Goal: Task Accomplishment & Management: Use online tool/utility

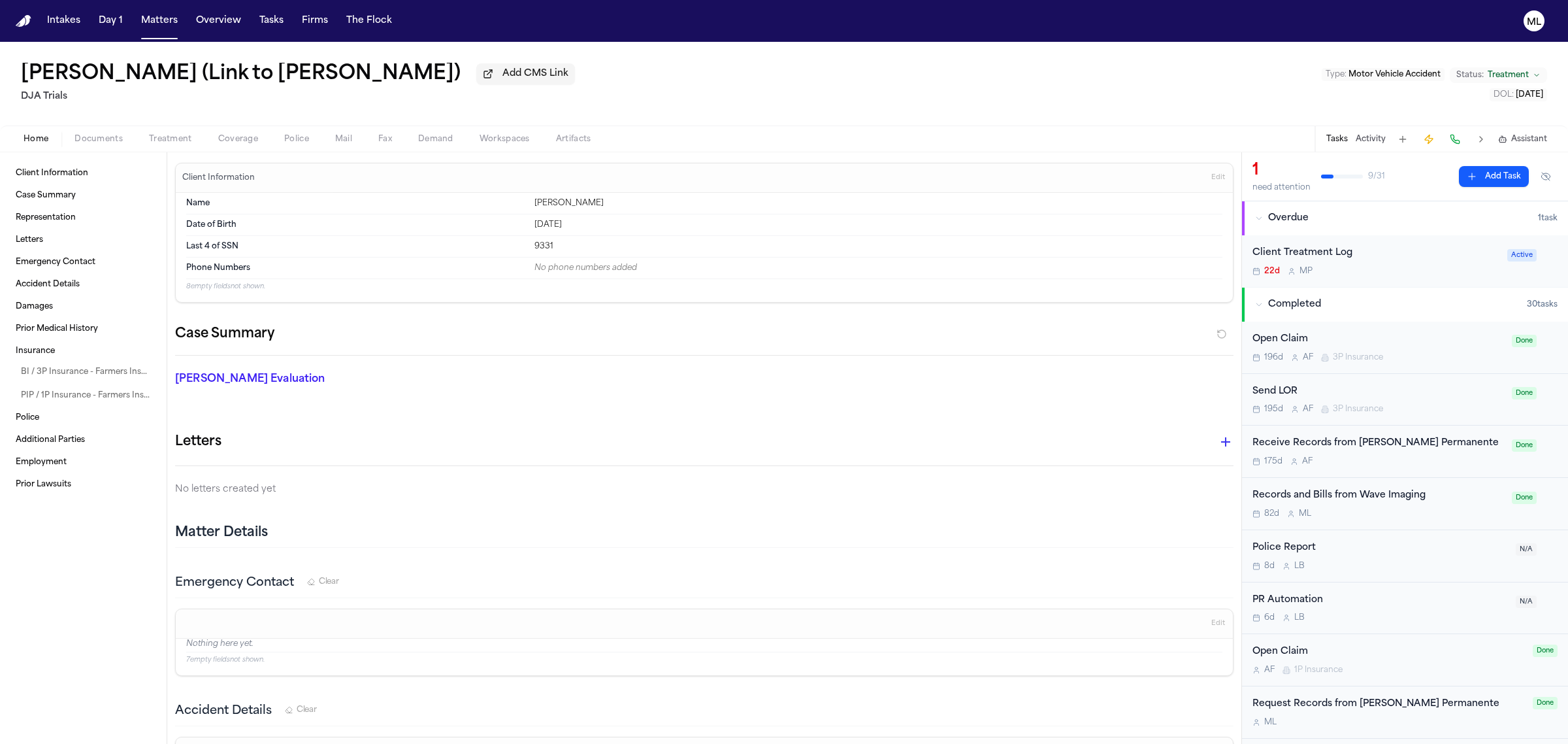
click at [1539, 134] on span "Assistant" at bounding box center [1529, 139] width 36 height 11
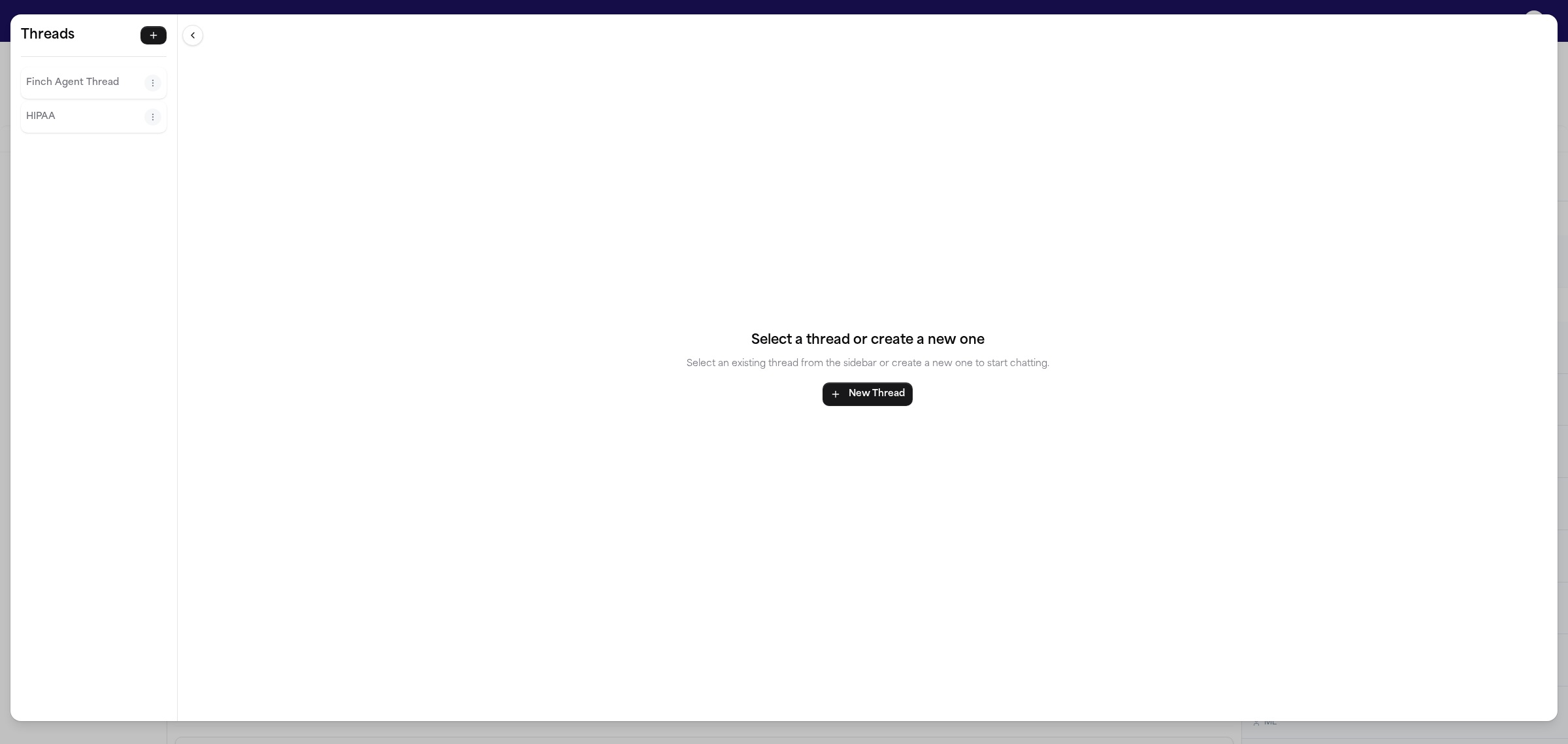
click at [30, 87] on p "Finch Agent Thread" at bounding box center [85, 83] width 118 height 16
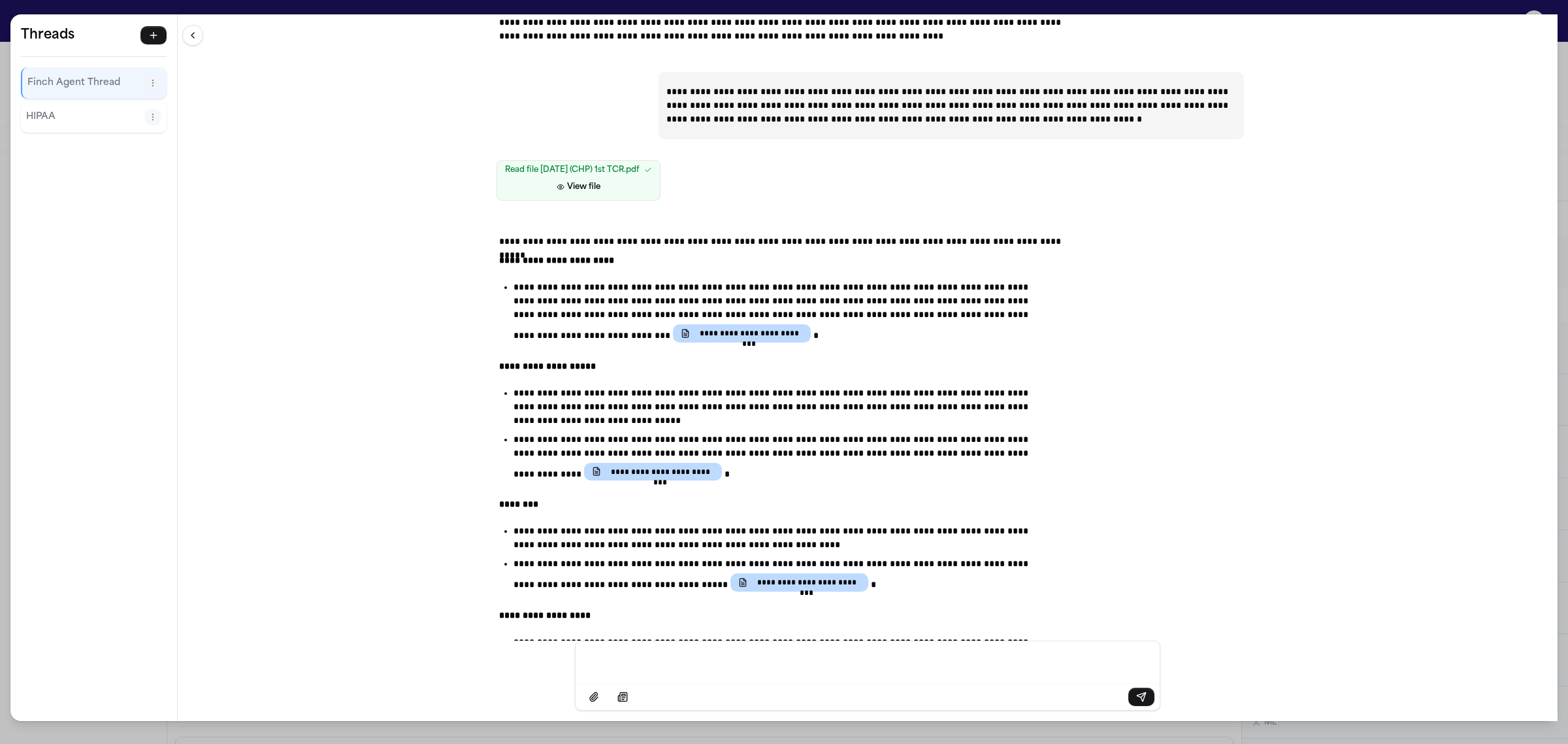
scroll to position [817, 0]
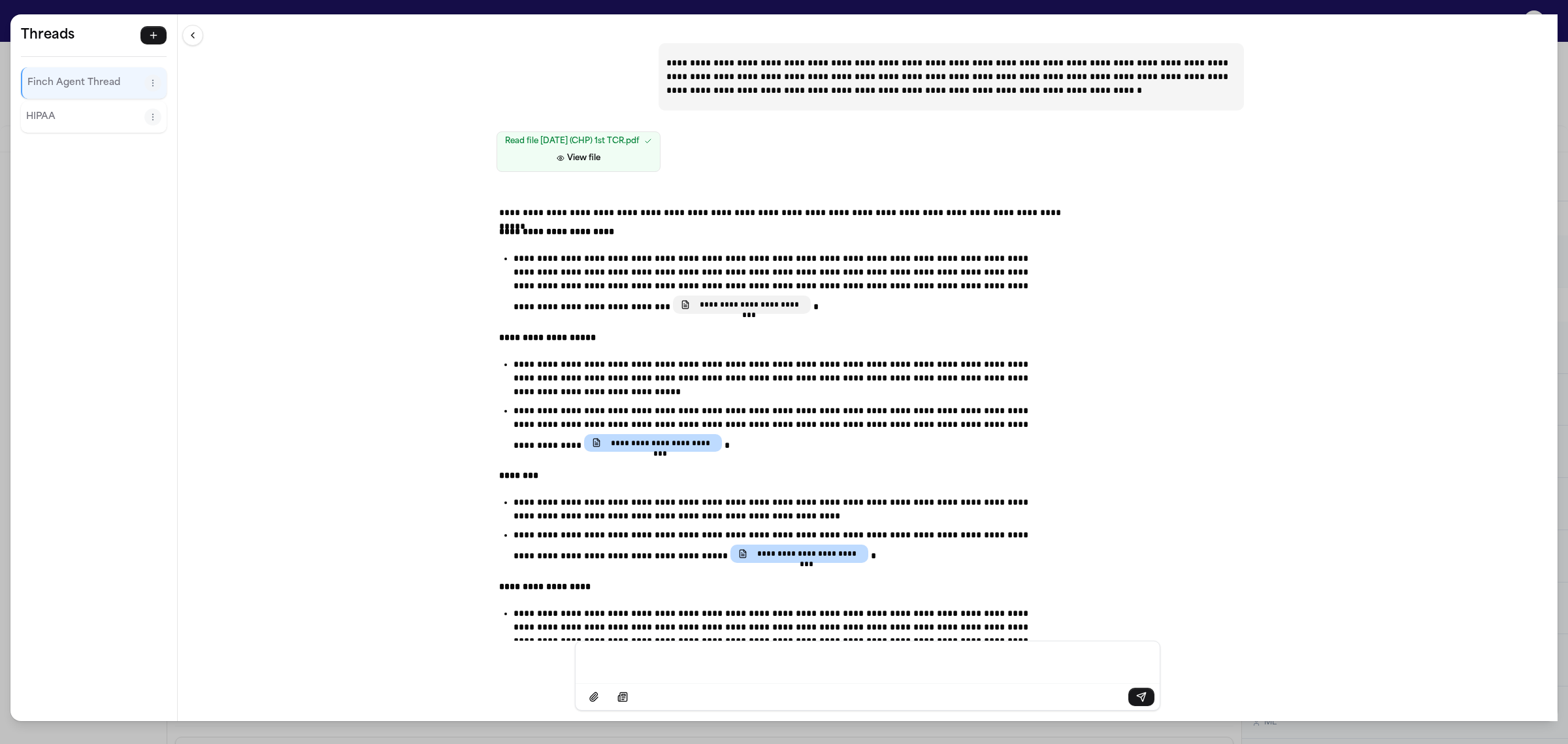
click at [696, 309] on span "**********" at bounding box center [749, 304] width 108 height 11
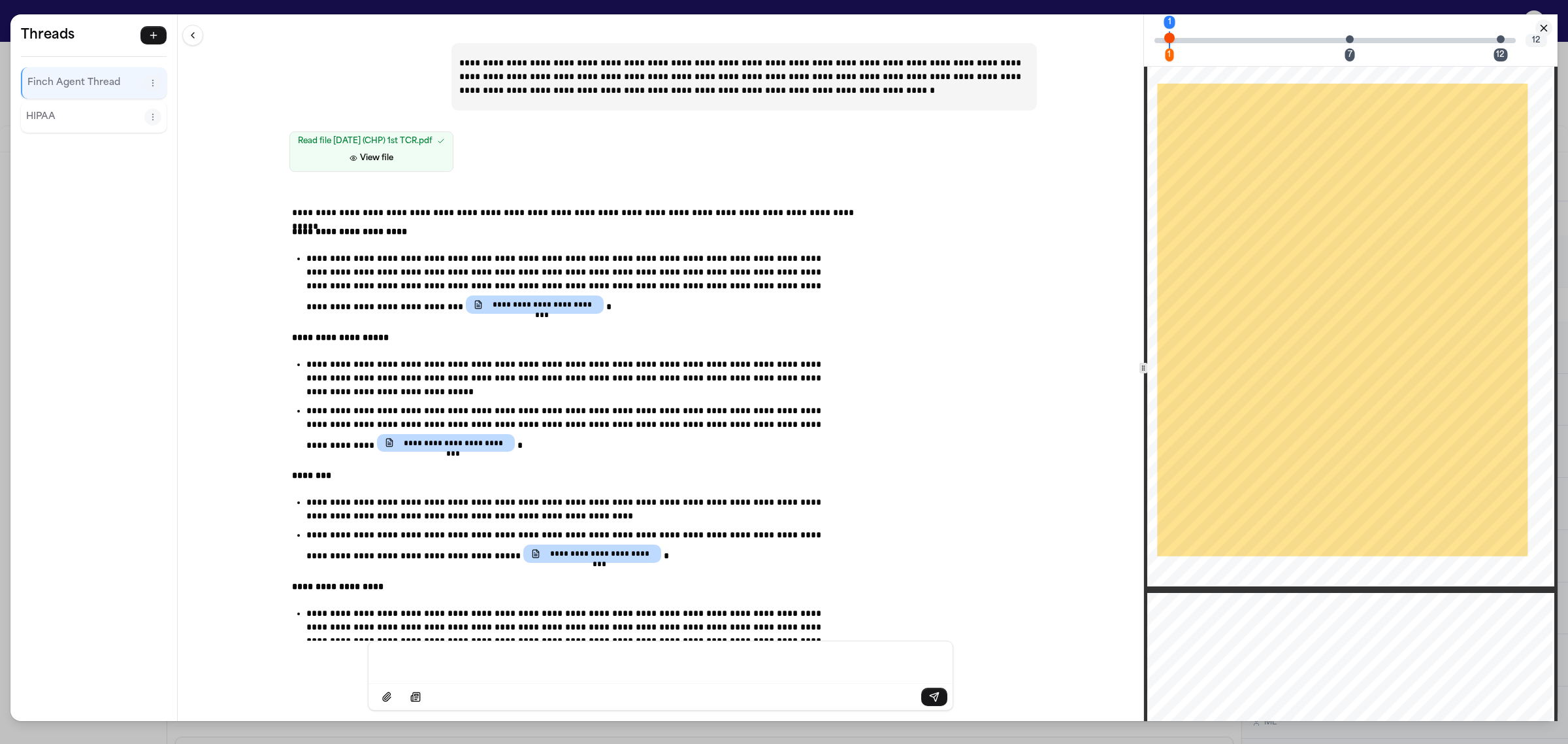
scroll to position [0, 0]
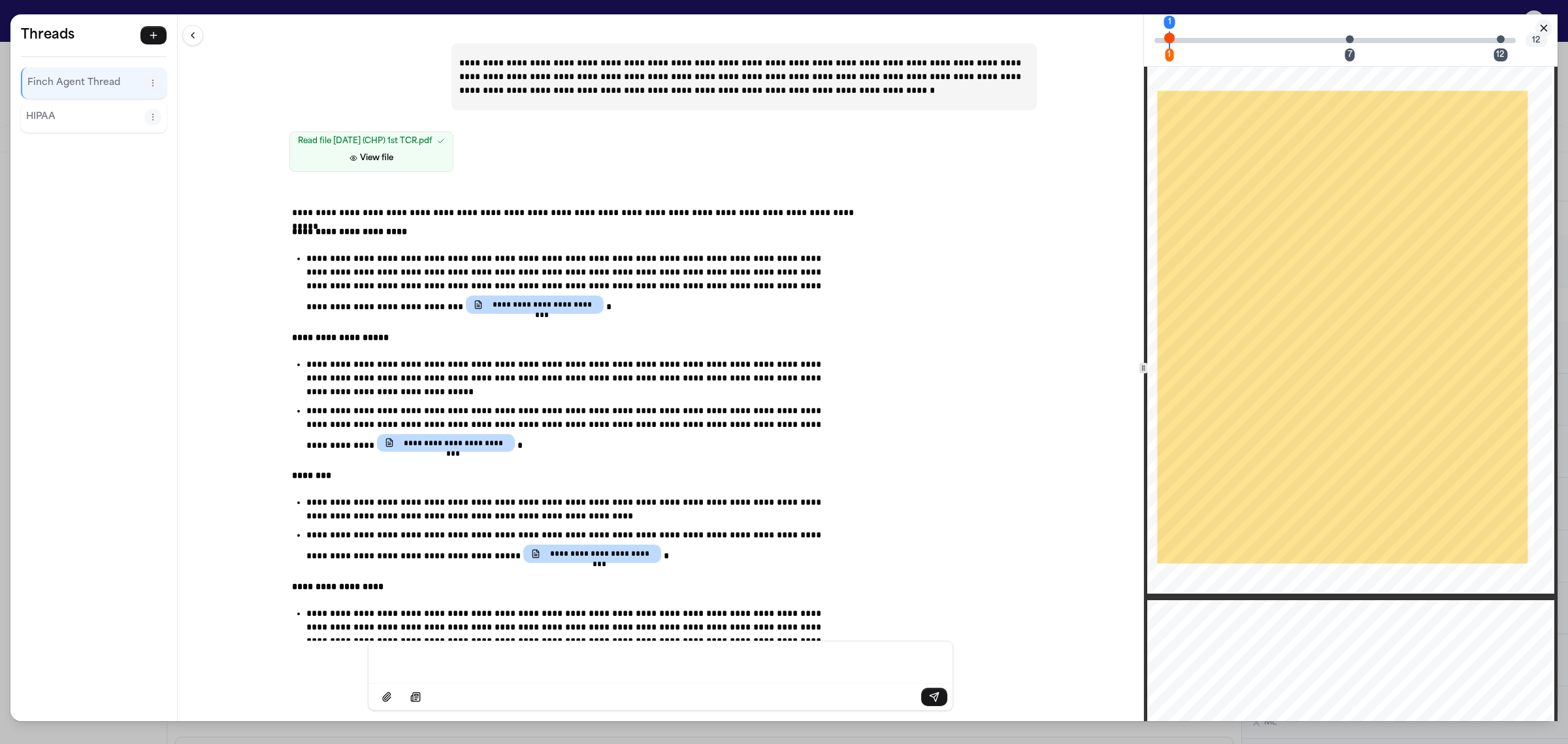
click at [17, 8] on div "**********" at bounding box center [784, 372] width 1568 height 744
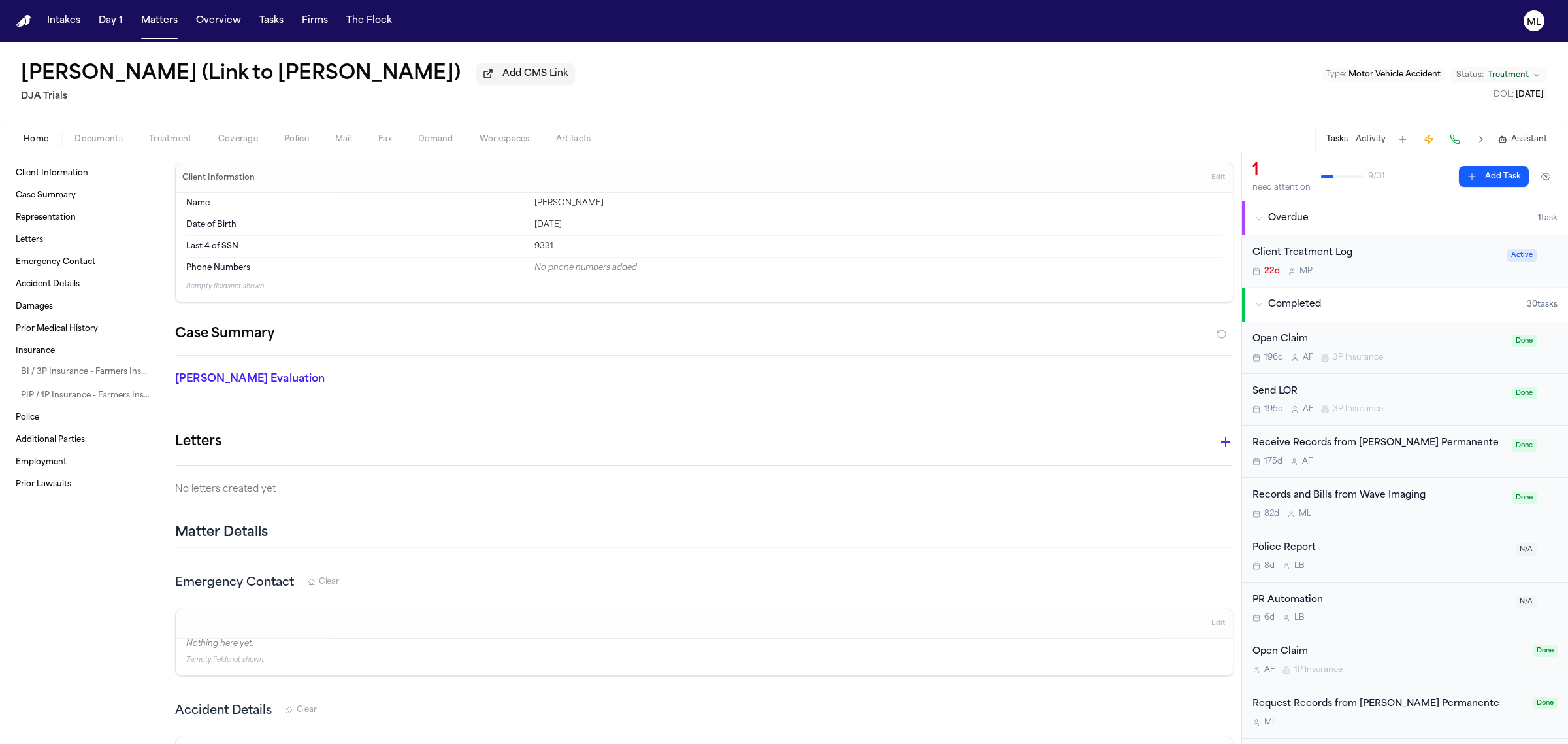
click at [83, 142] on span "Documents" at bounding box center [98, 139] width 48 height 11
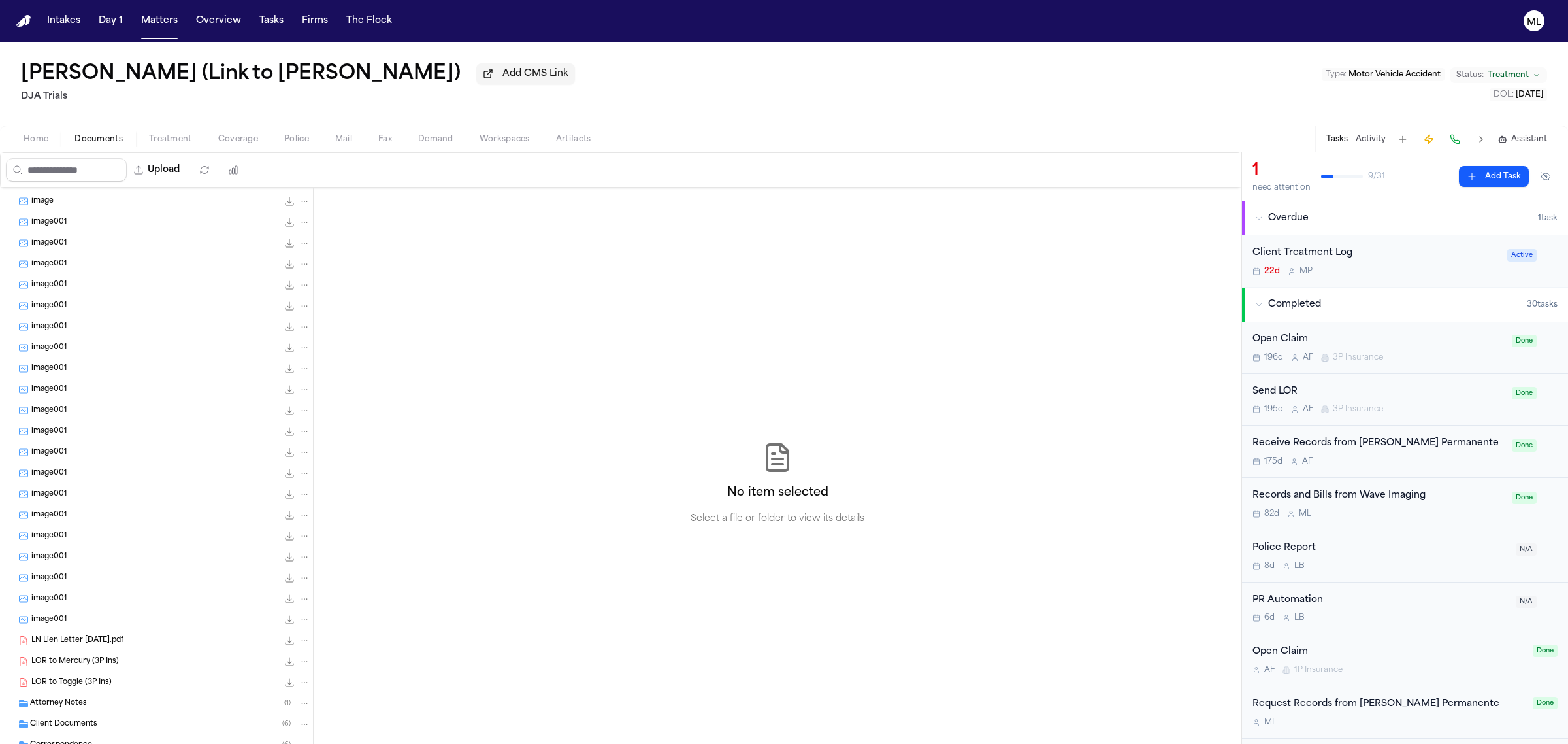
scroll to position [206, 0]
click at [87, 656] on div "Investigation ( 3 )" at bounding box center [170, 661] width 280 height 12
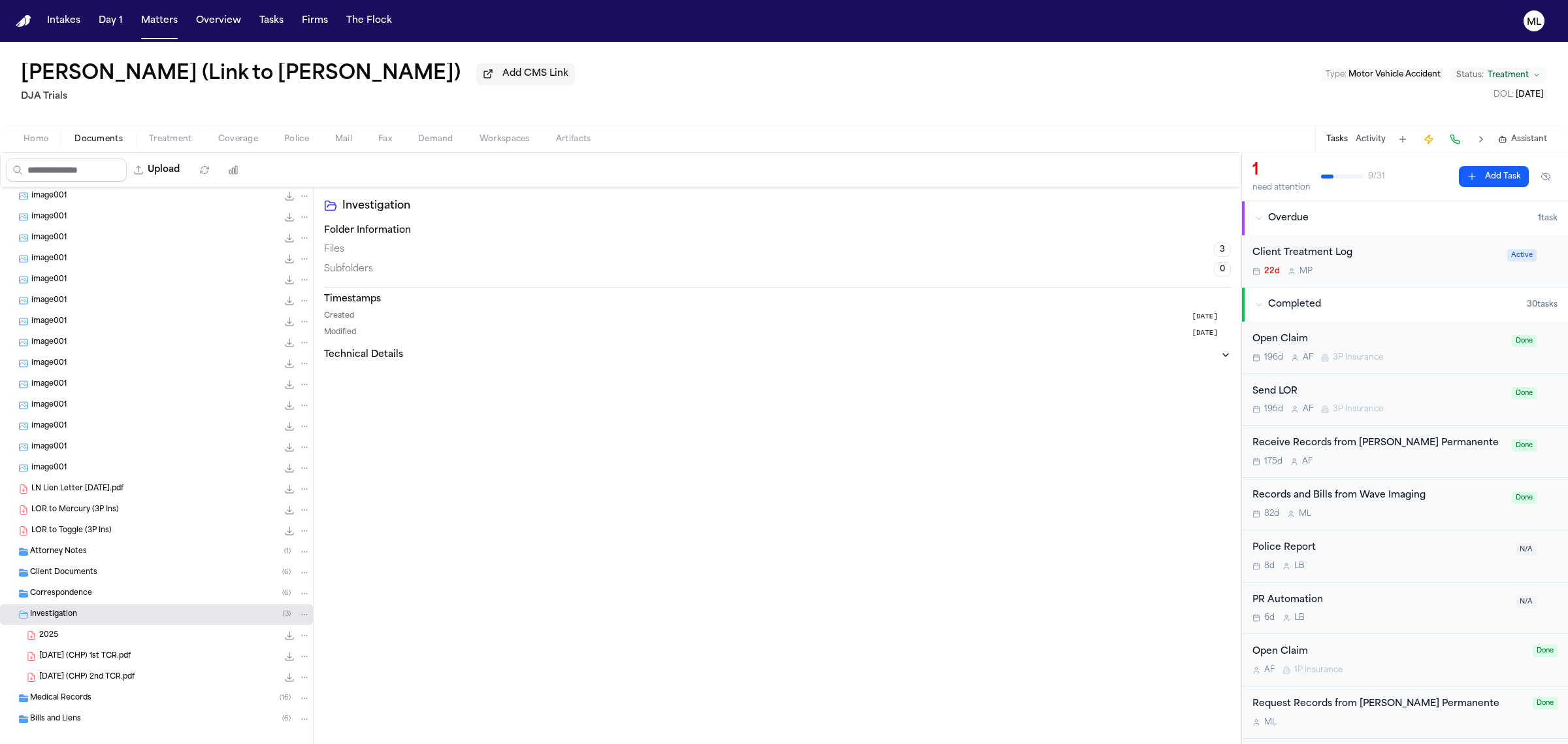
scroll to position [268, 0]
click at [131, 641] on span "2025.01.11 (CHP) 1st TCR.pdf" at bounding box center [85, 641] width 92 height 11
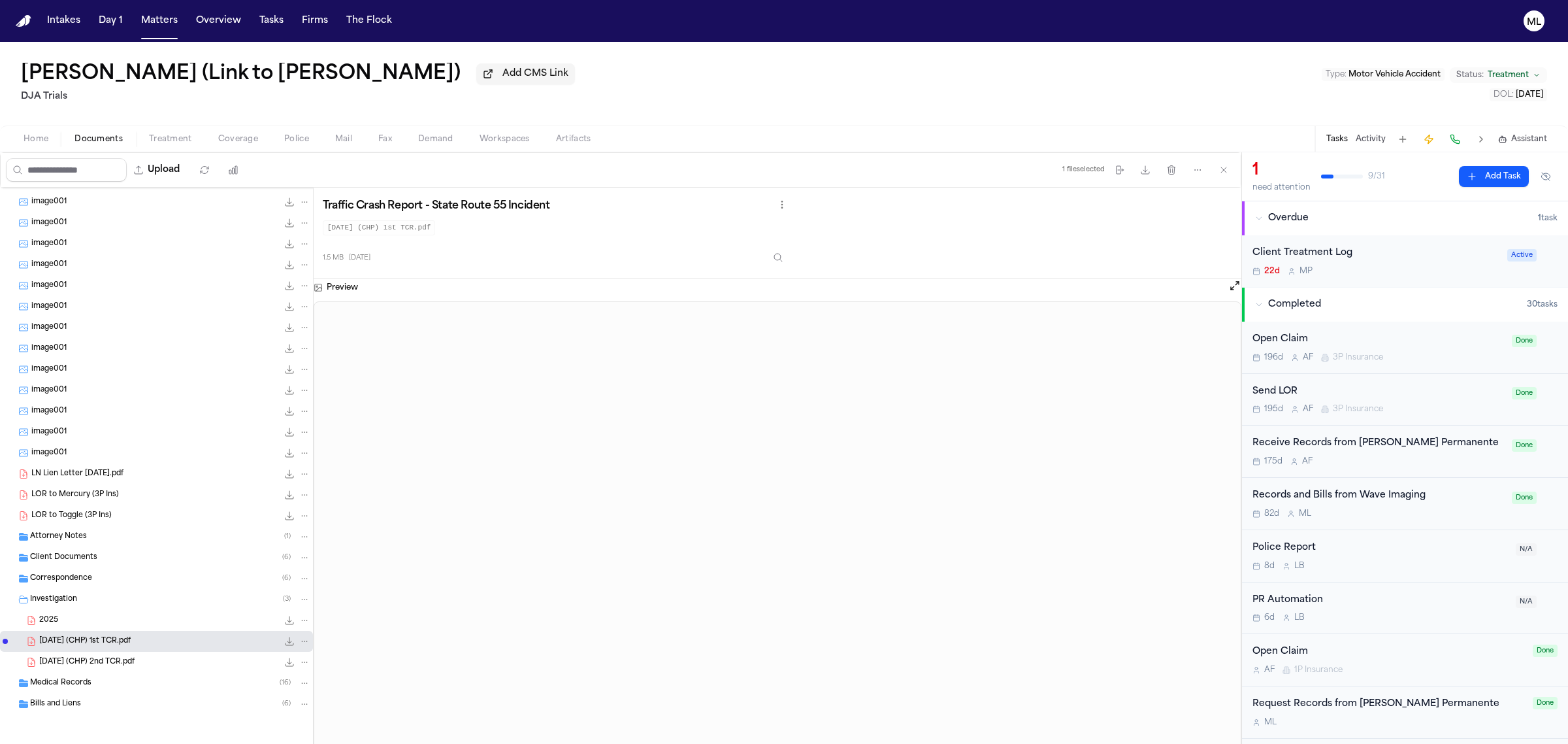
click at [87, 657] on span "2025.01.11 (CHP) 2nd TCR.pdf" at bounding box center [87, 661] width 95 height 11
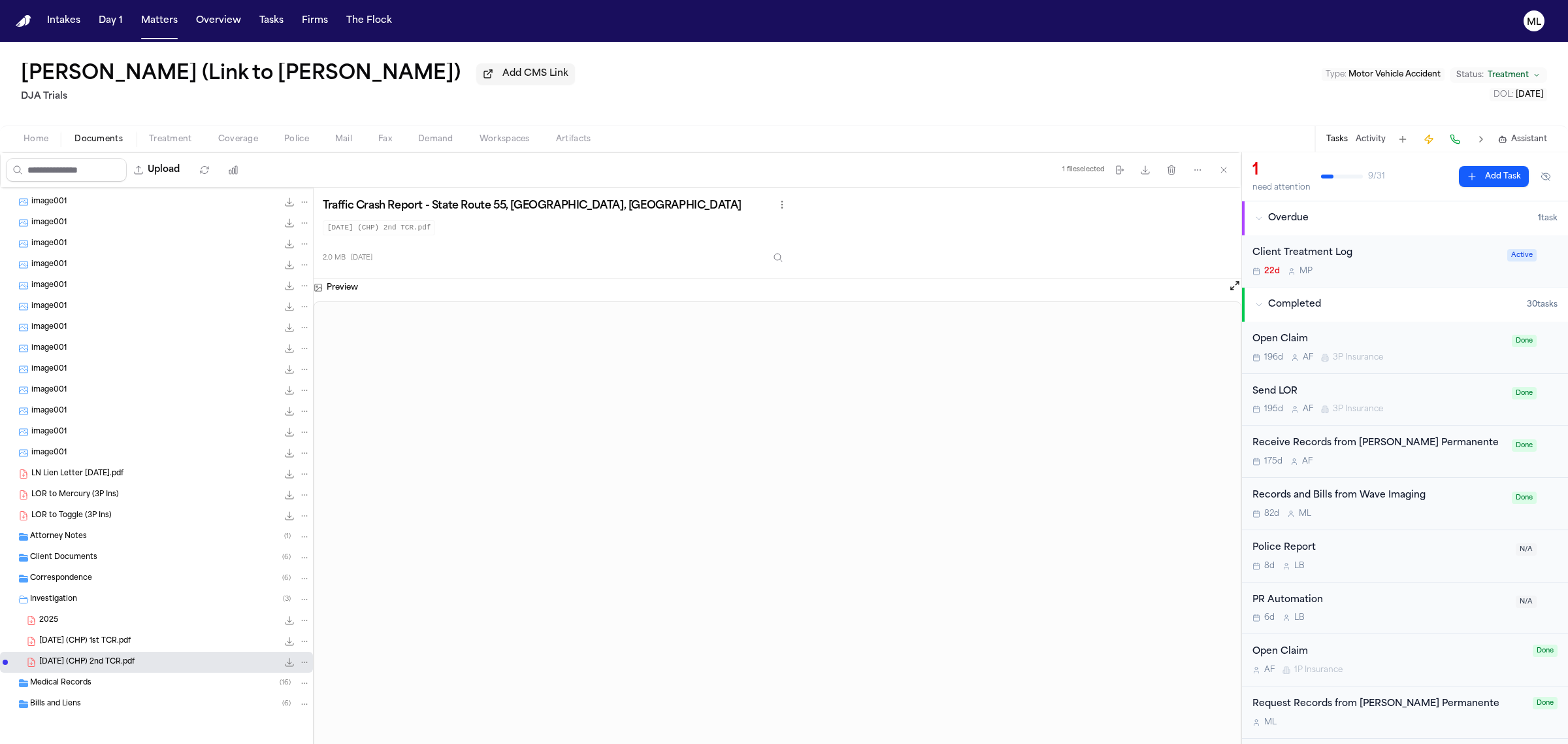
click at [107, 644] on span "2025.01.11 (CHP) 1st TCR.pdf" at bounding box center [85, 641] width 92 height 11
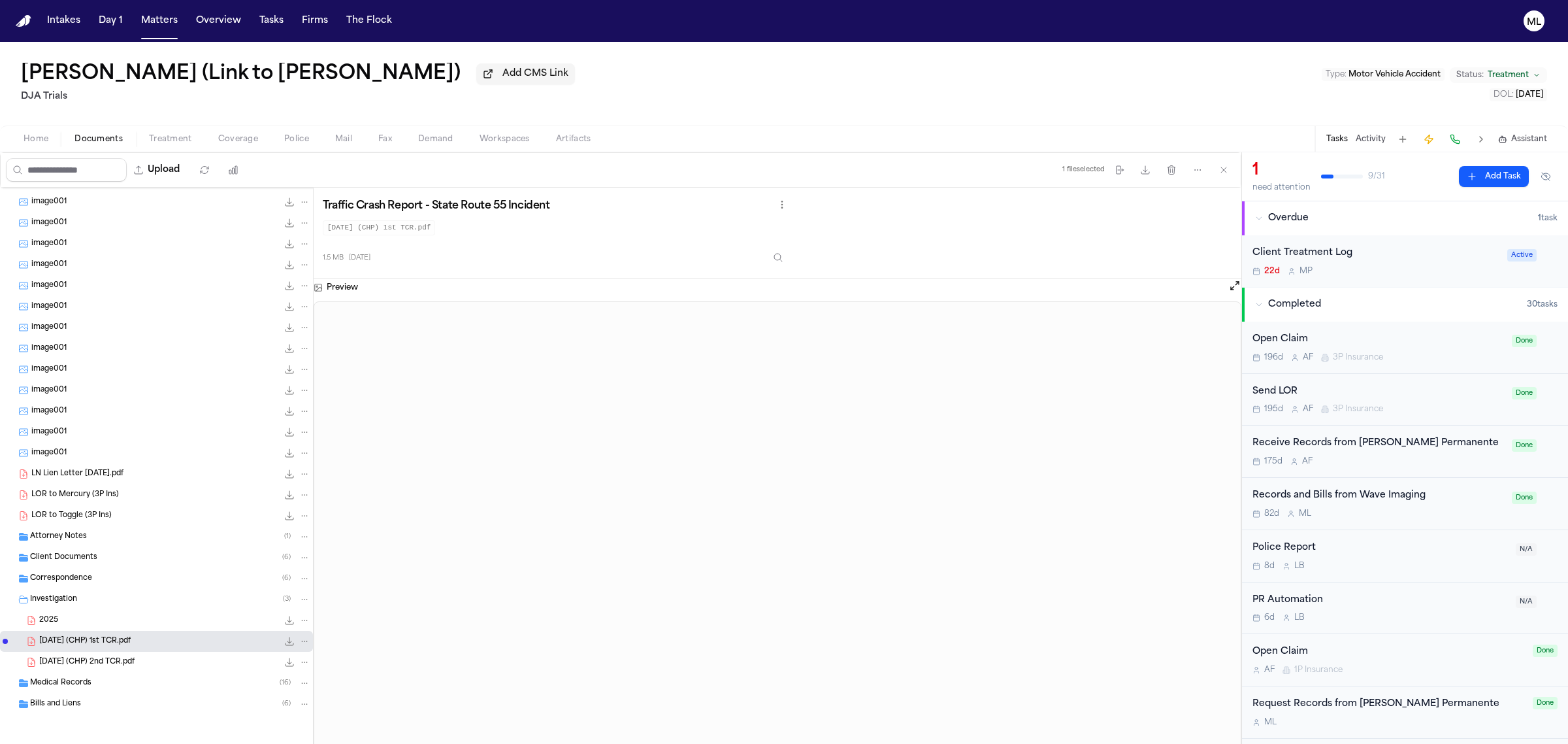
click at [133, 656] on div "2025.01.11 (CHP) 2nd TCR.pdf 2.0 MB • PDF" at bounding box center [174, 662] width 271 height 13
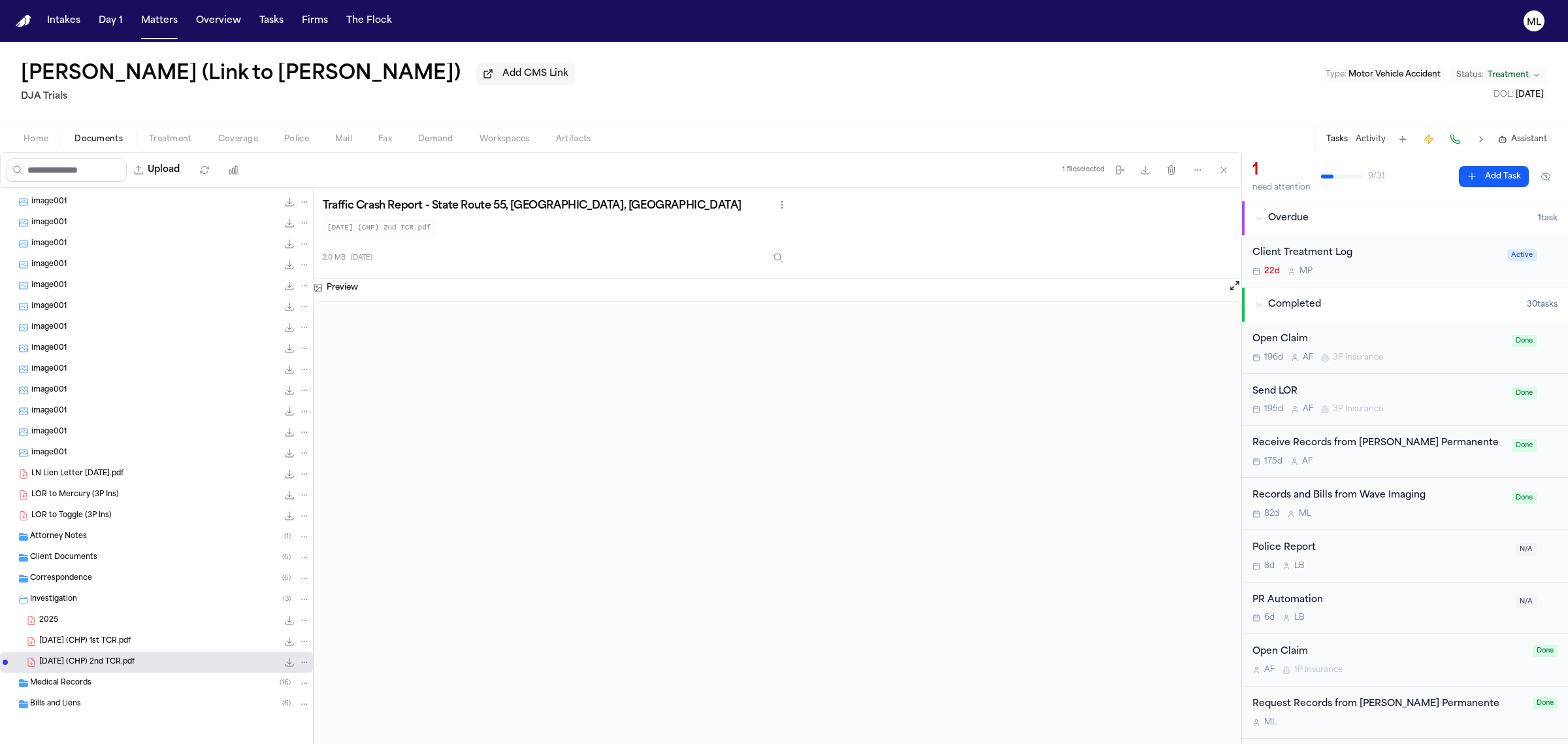
click at [131, 646] on span "2025.01.11 (CHP) 1st TCR.pdf" at bounding box center [85, 641] width 92 height 11
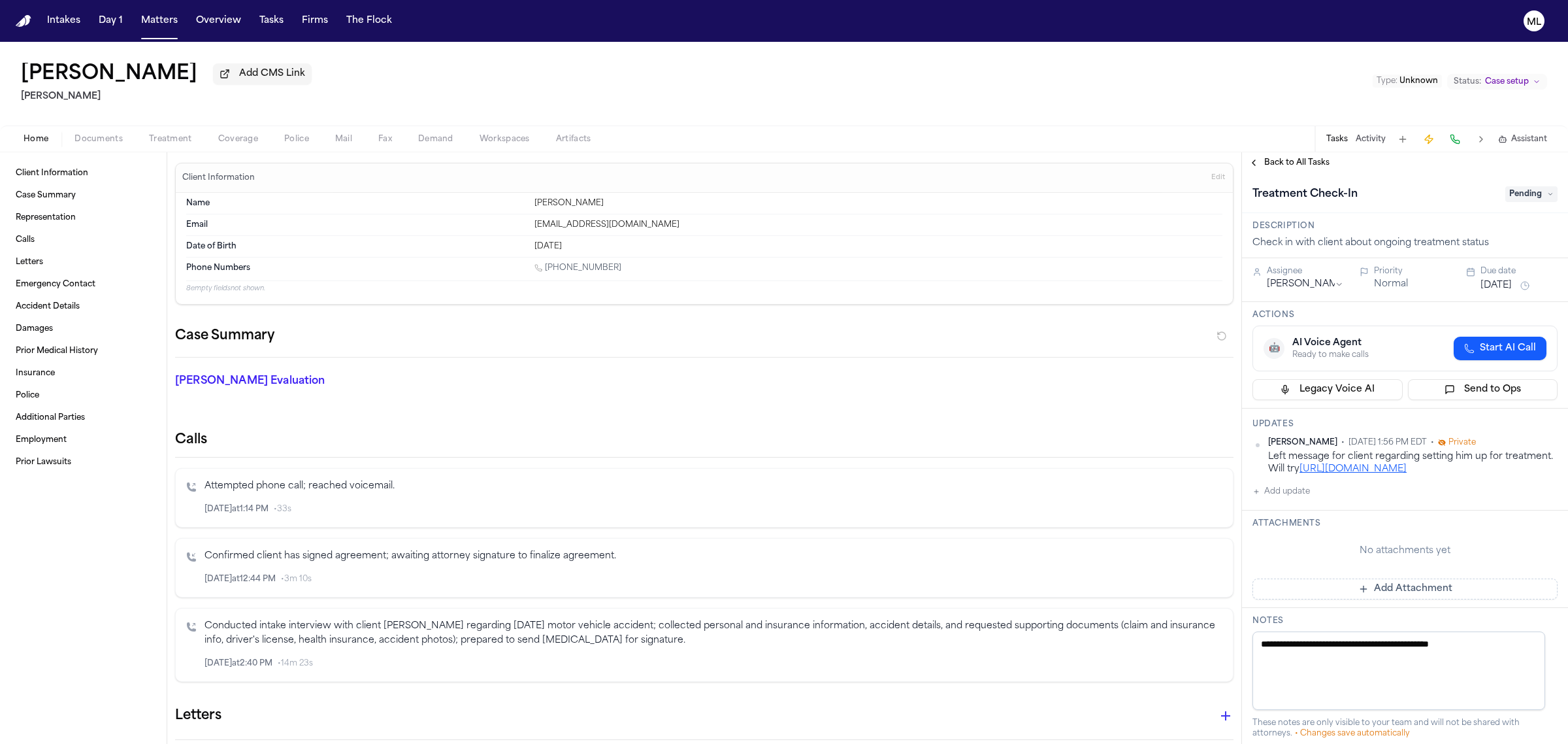
click at [110, 141] on span "Documents" at bounding box center [98, 139] width 48 height 11
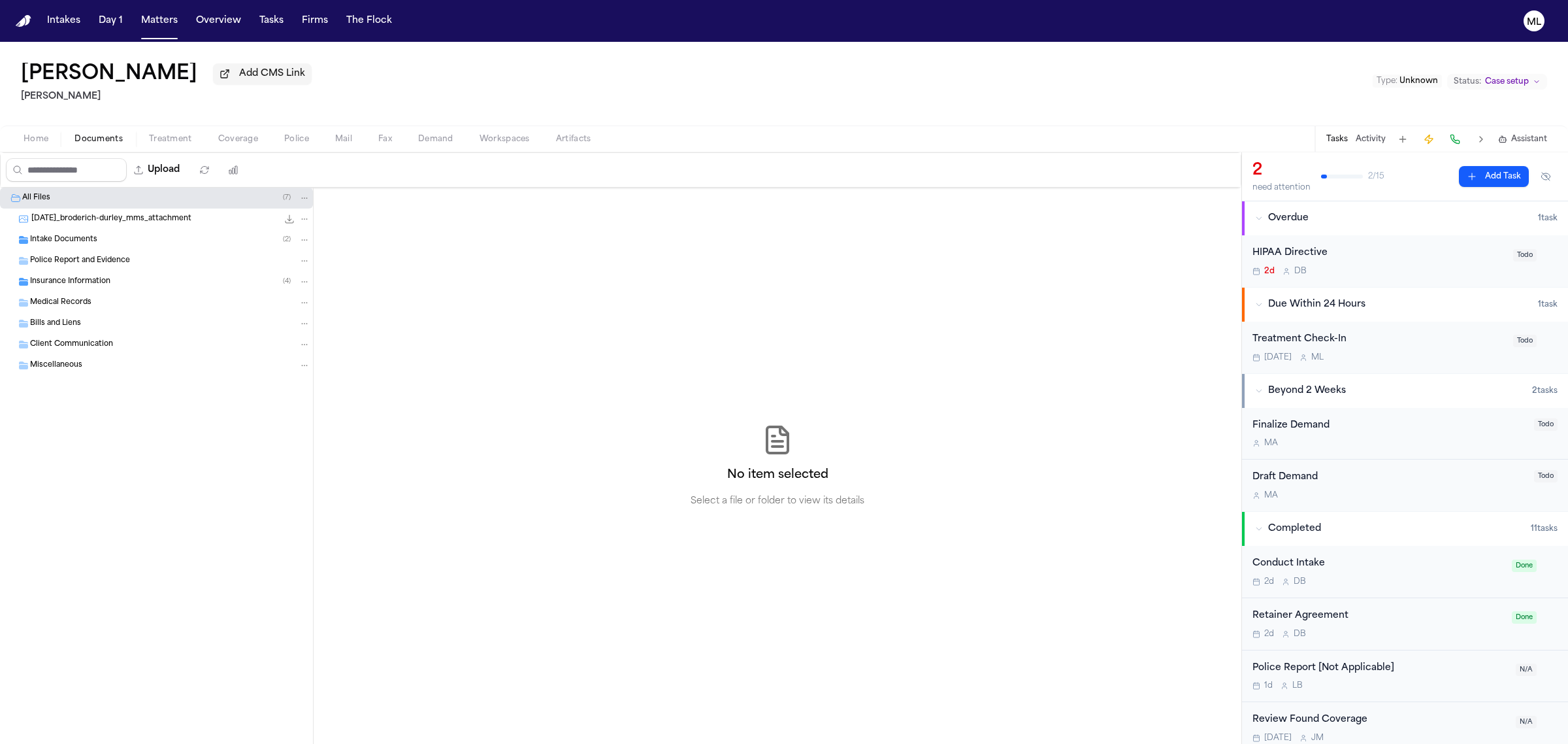
click at [106, 246] on div "Intake Documents ( 2 )" at bounding box center [156, 239] width 313 height 21
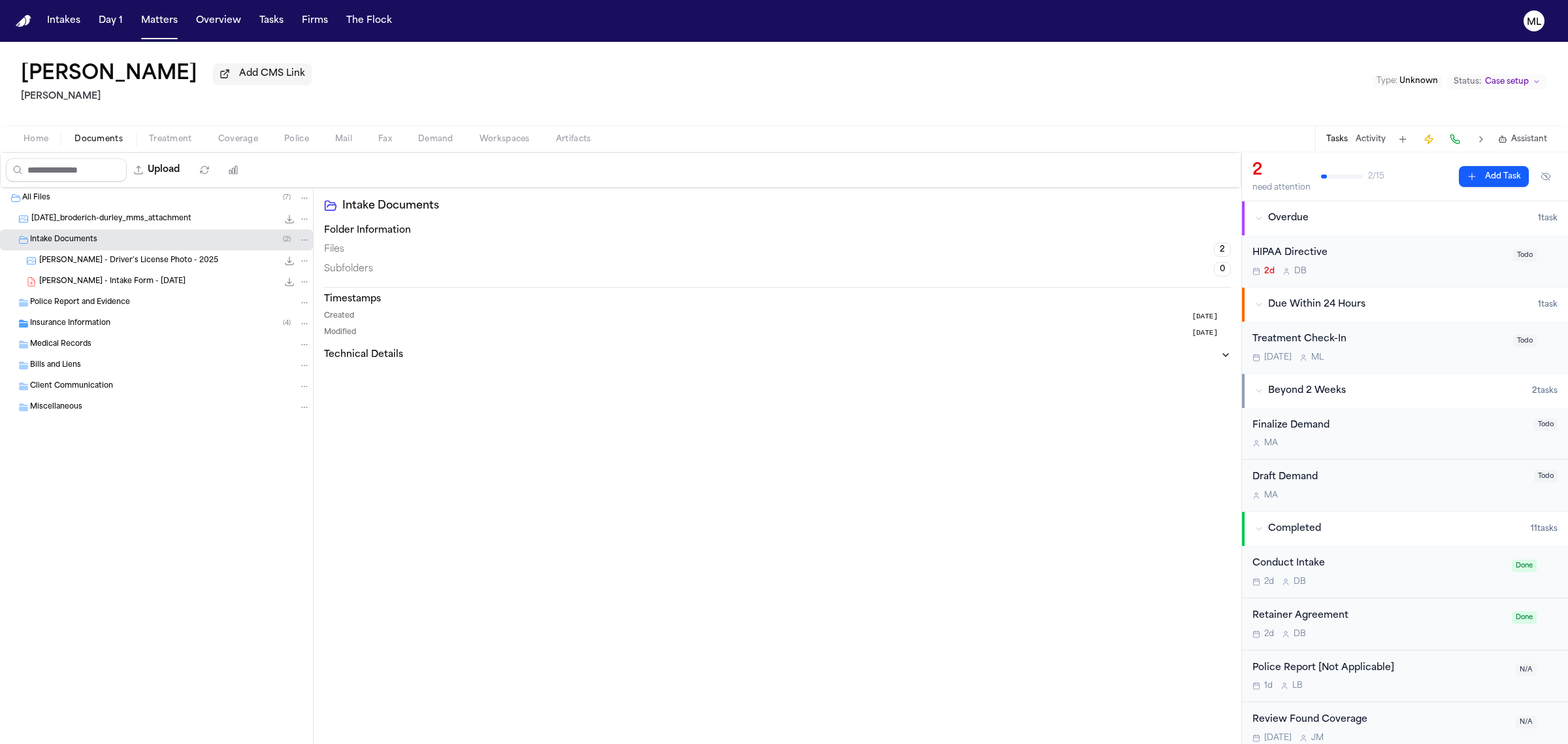
click at [115, 328] on div "Insurance Information ( 4 )" at bounding box center [170, 324] width 280 height 12
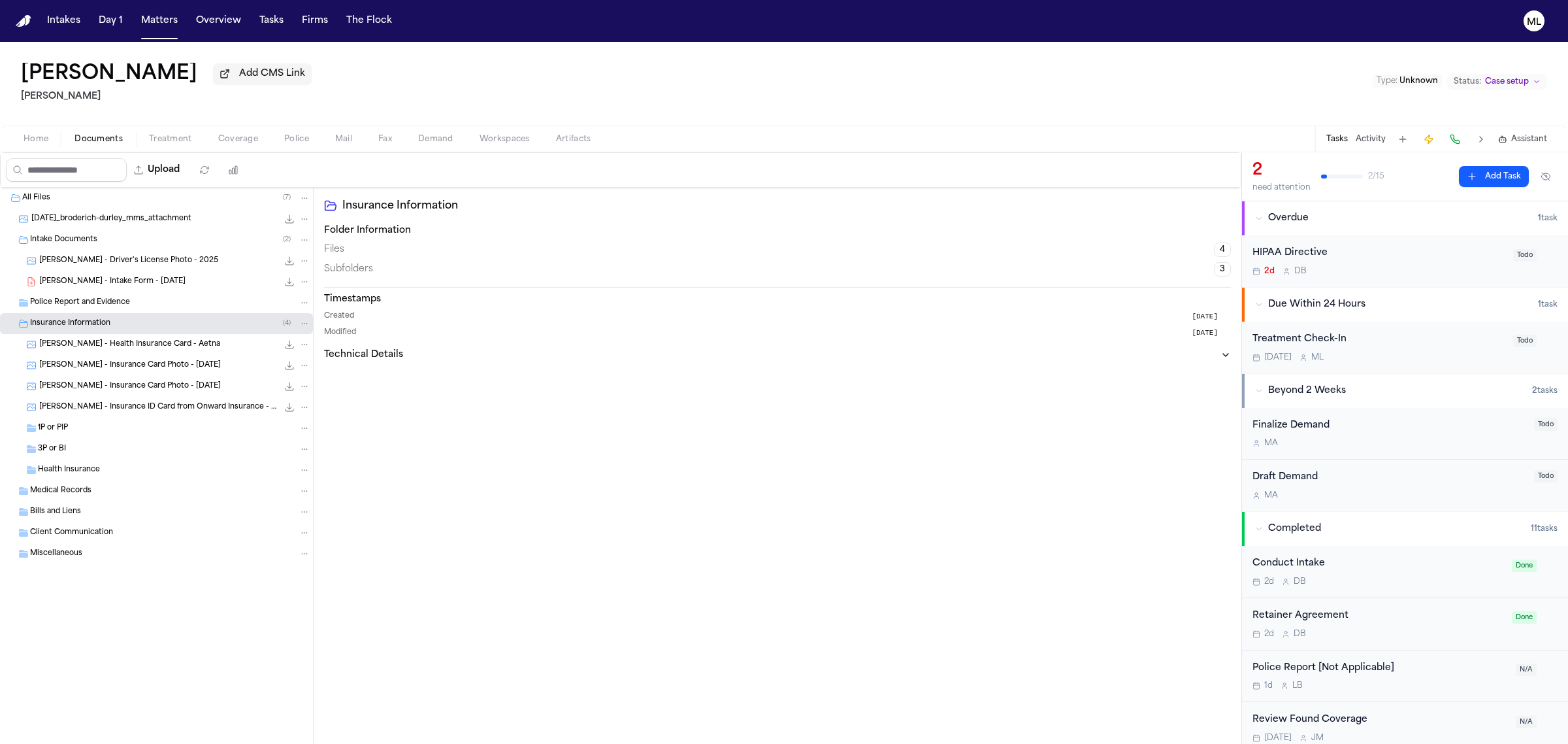
click at [153, 263] on span "[PERSON_NAME] - Driver's License Photo - 2025" at bounding box center [128, 260] width 179 height 11
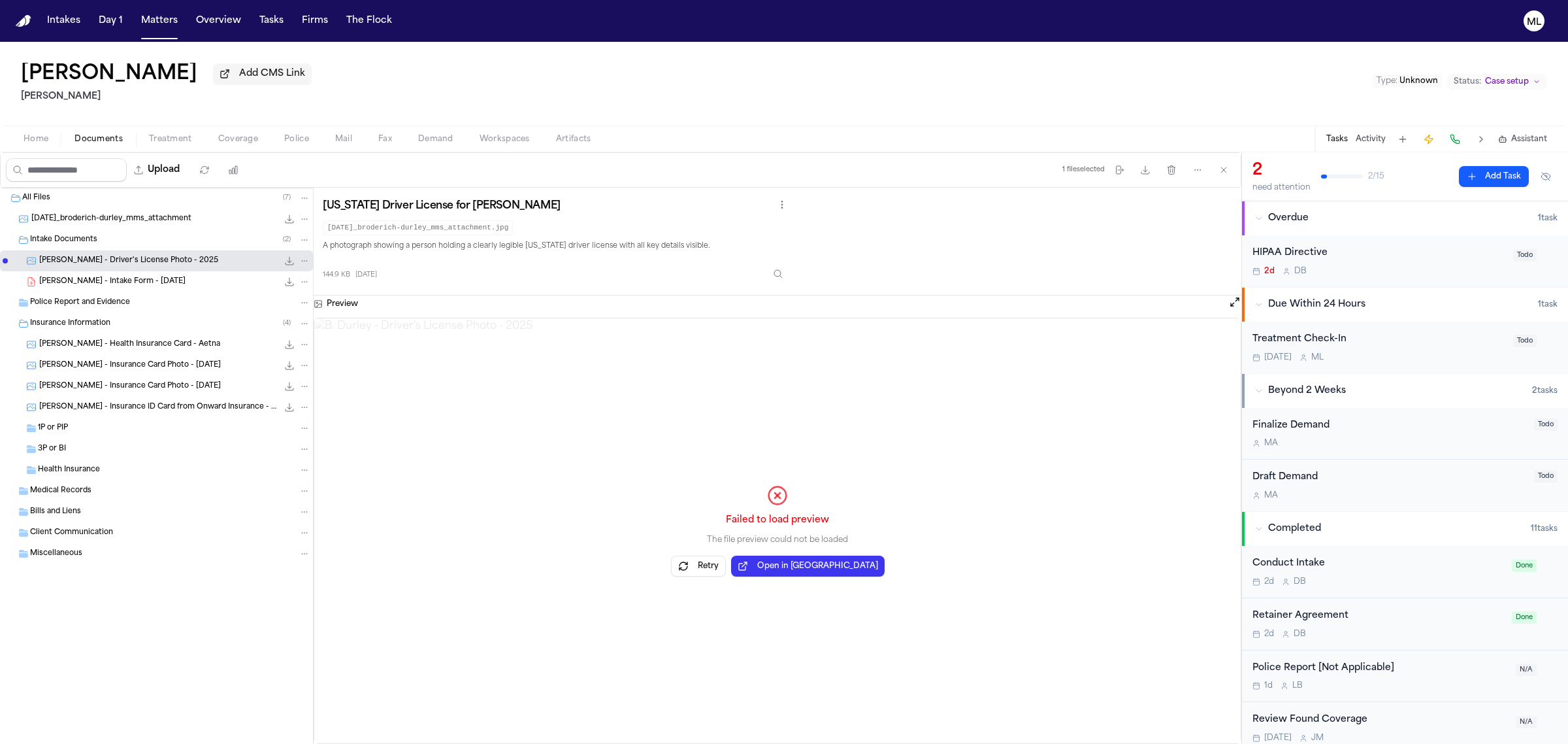
click at [157, 289] on div "[PERSON_NAME] - Intake Form - [DATE] 23.4 KB • PDF" at bounding box center [156, 281] width 313 height 21
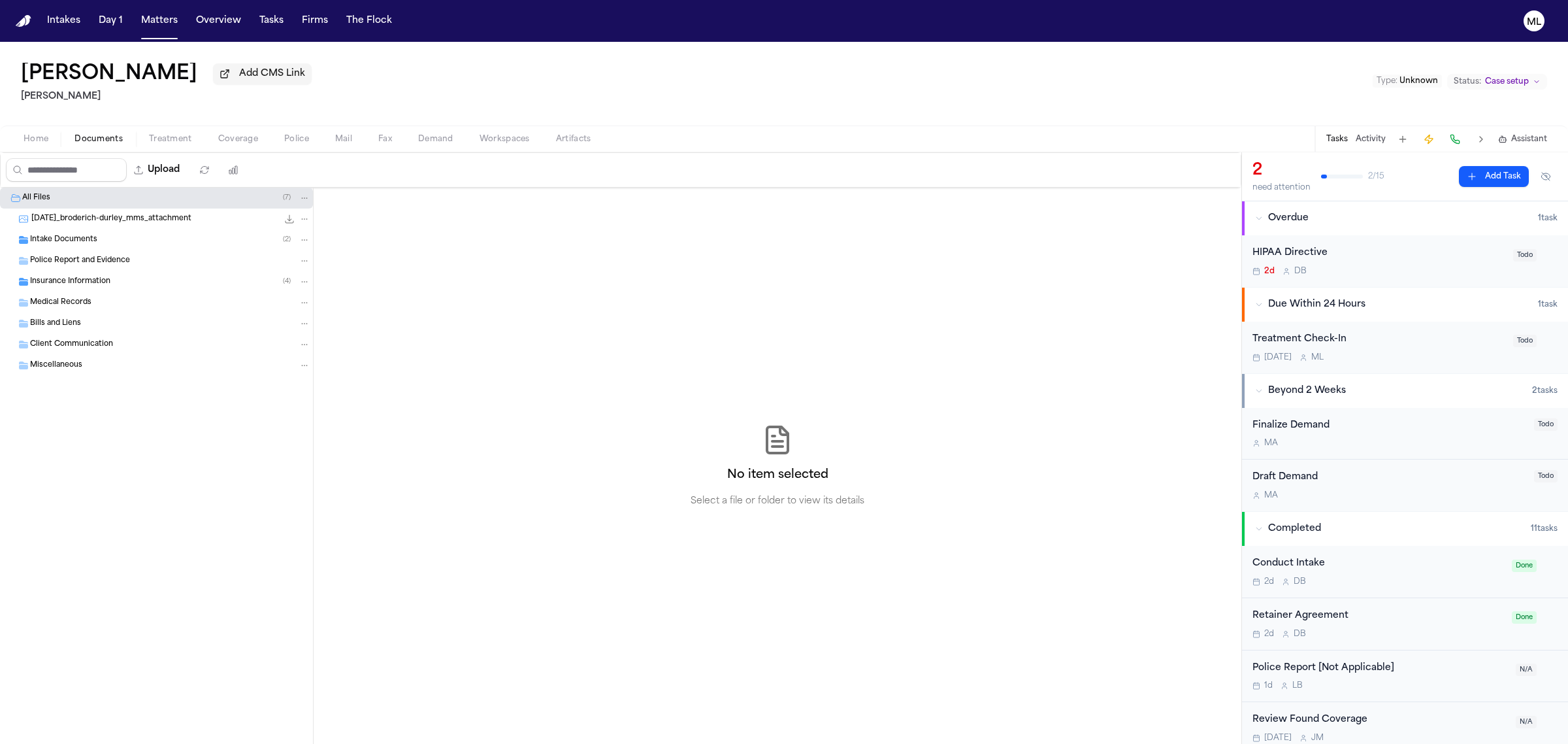
click at [83, 246] on span "Intake Documents" at bounding box center [63, 239] width 68 height 11
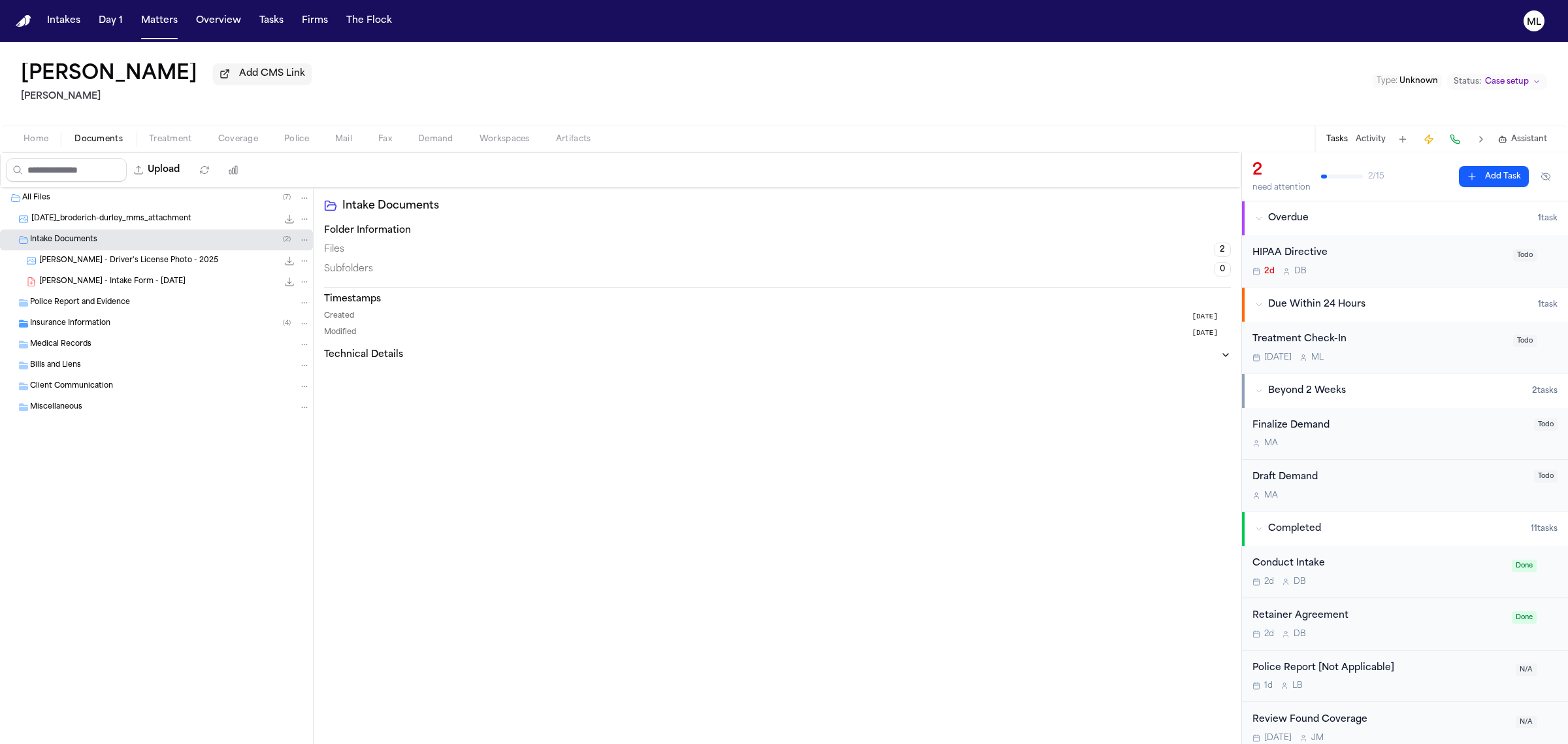
click at [85, 278] on span "[PERSON_NAME] - Intake Form - [DATE]" at bounding box center [113, 281] width 147 height 11
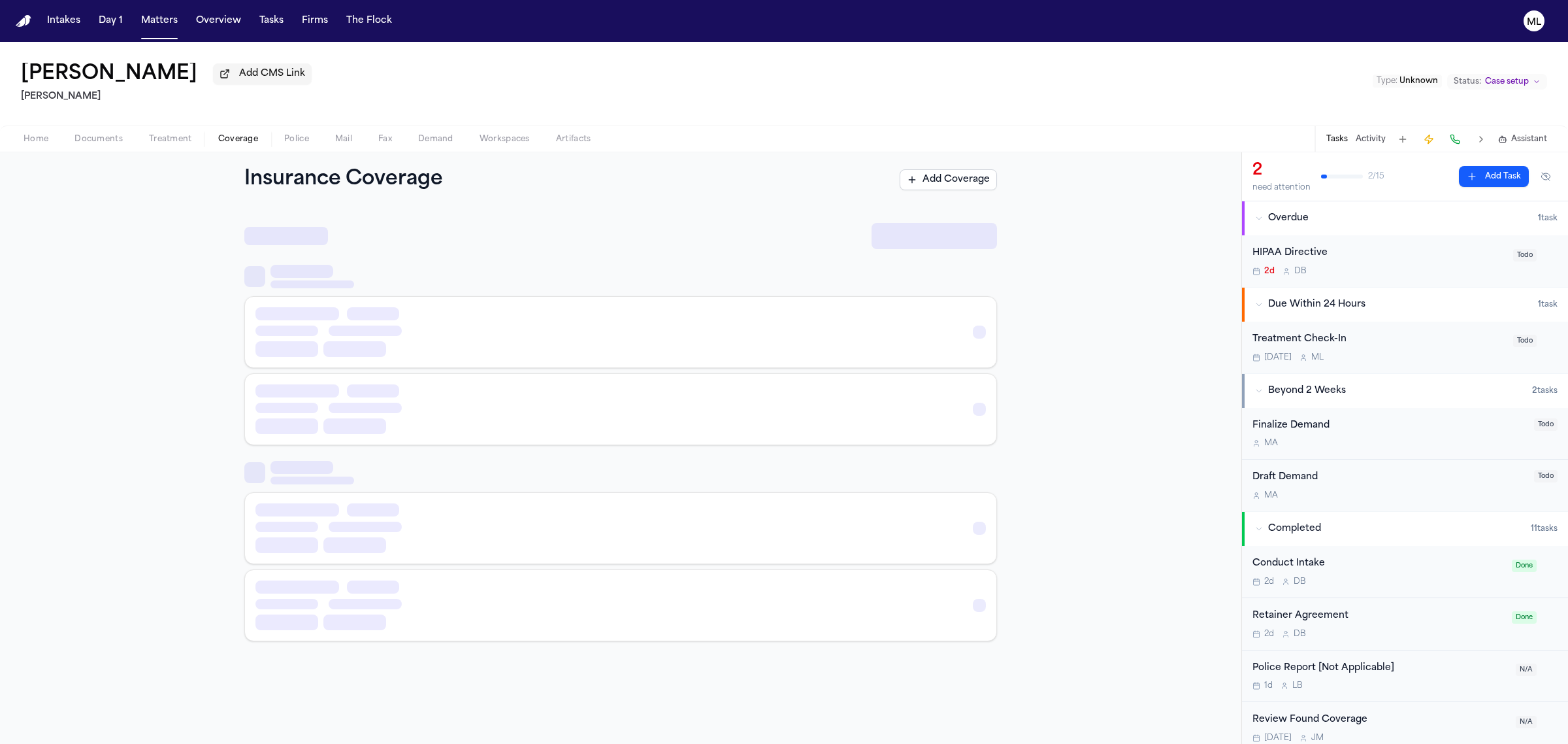
click at [249, 135] on span "Coverage" at bounding box center [239, 139] width 40 height 11
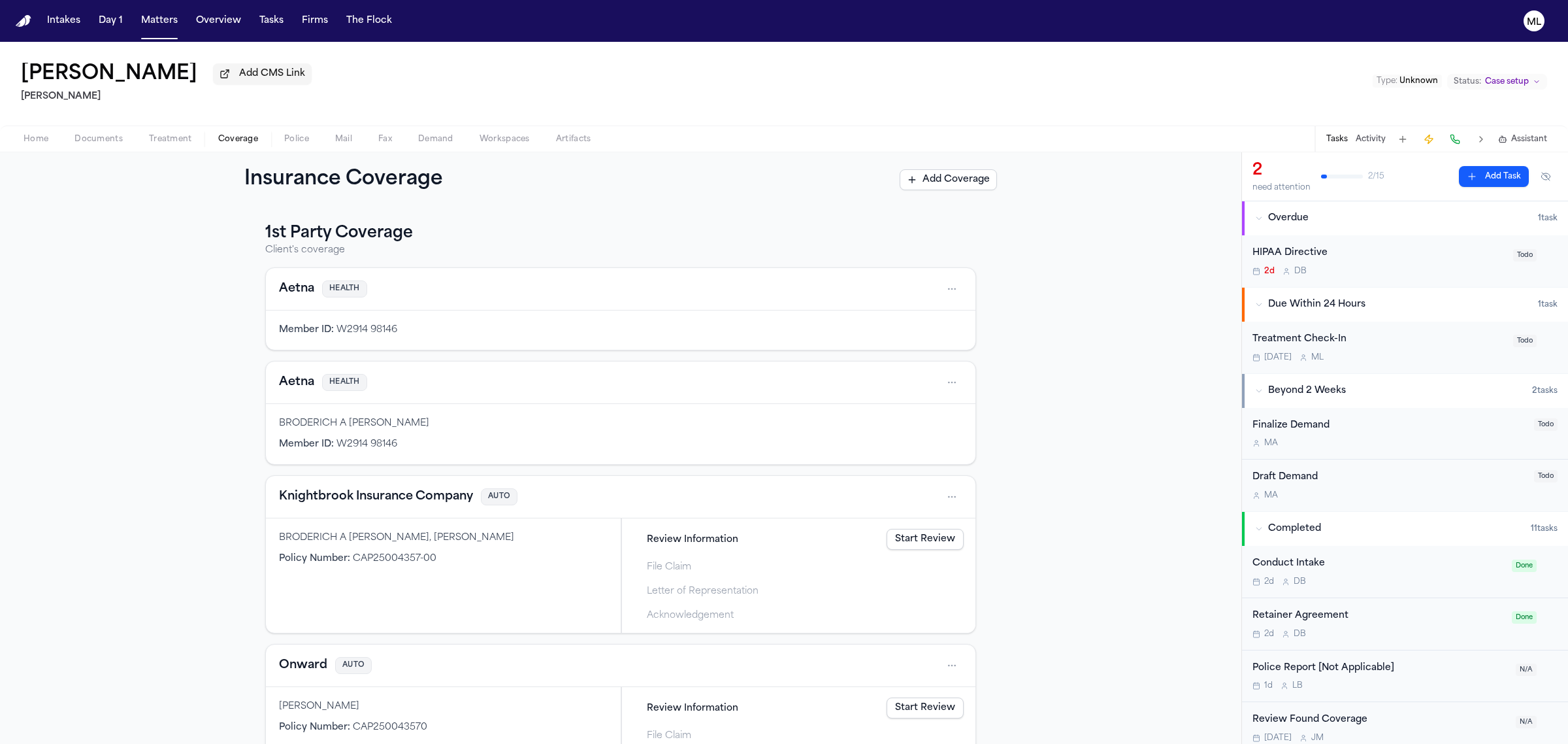
click at [116, 142] on span "Documents" at bounding box center [98, 139] width 48 height 11
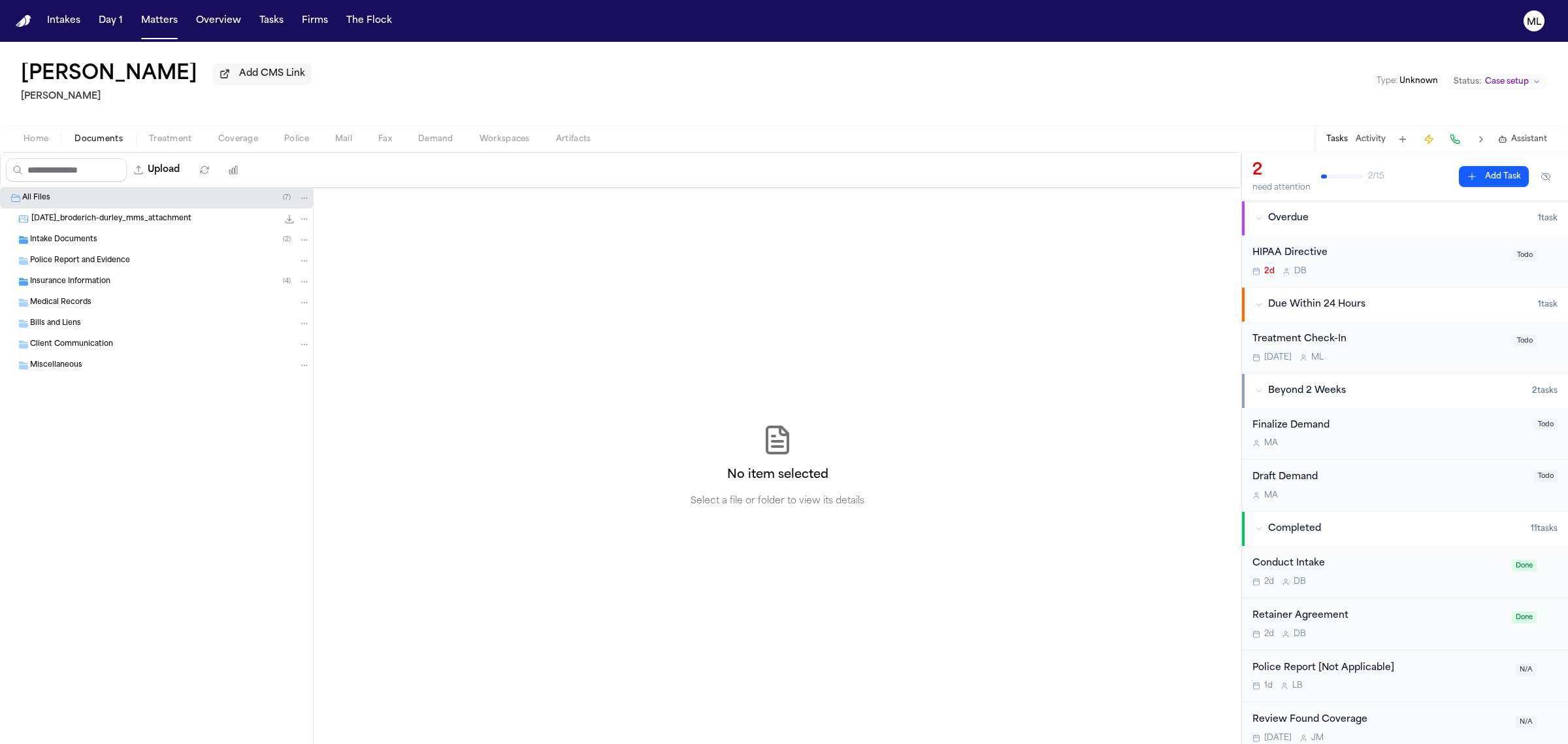
click at [116, 276] on div "Insurance Information ( 4 )" at bounding box center [170, 282] width 280 height 12
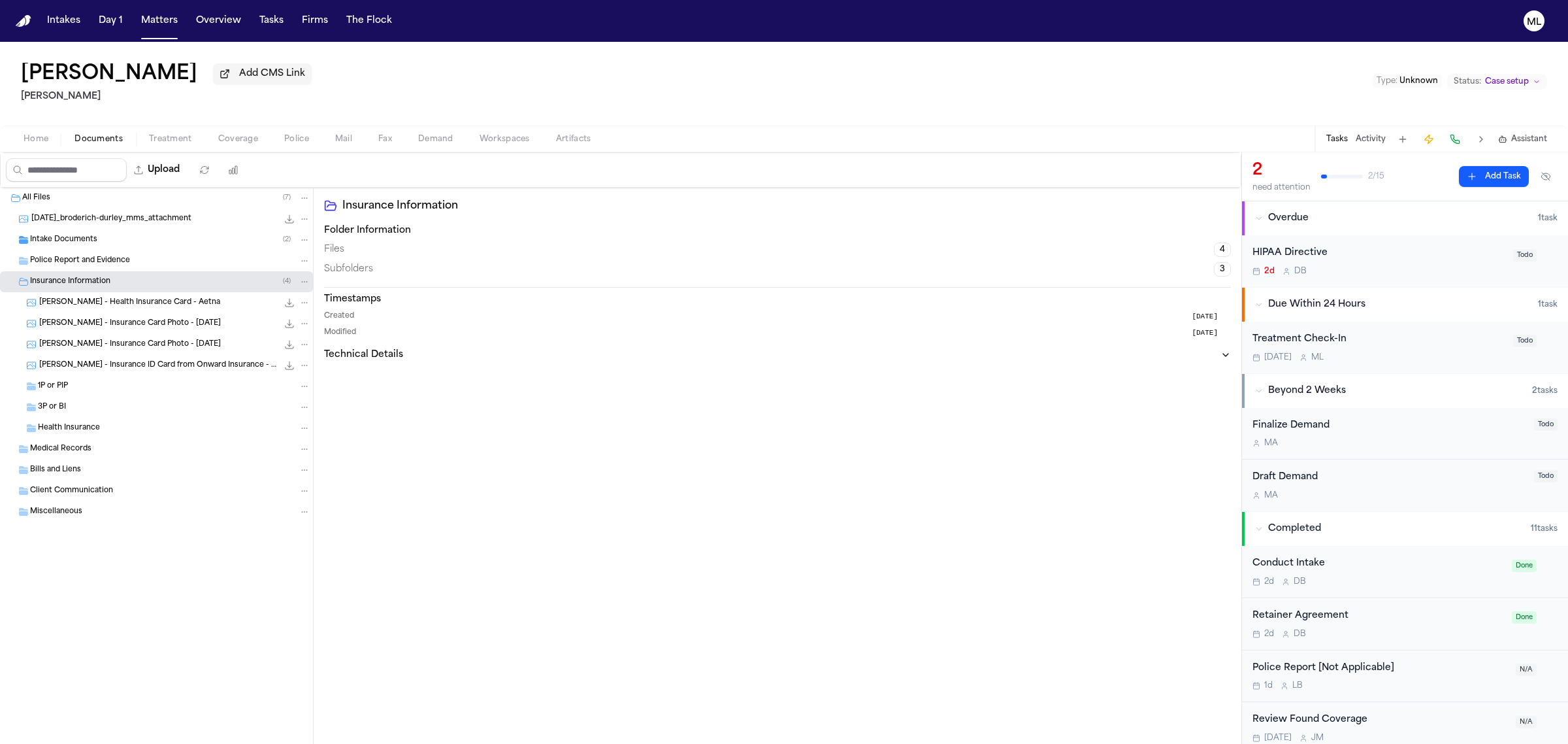
click at [146, 394] on div "1P or PIP" at bounding box center [156, 386] width 313 height 21
click at [145, 412] on div "3P or BI" at bounding box center [173, 407] width 273 height 12
click at [79, 243] on span "Intake Documents" at bounding box center [63, 239] width 68 height 11
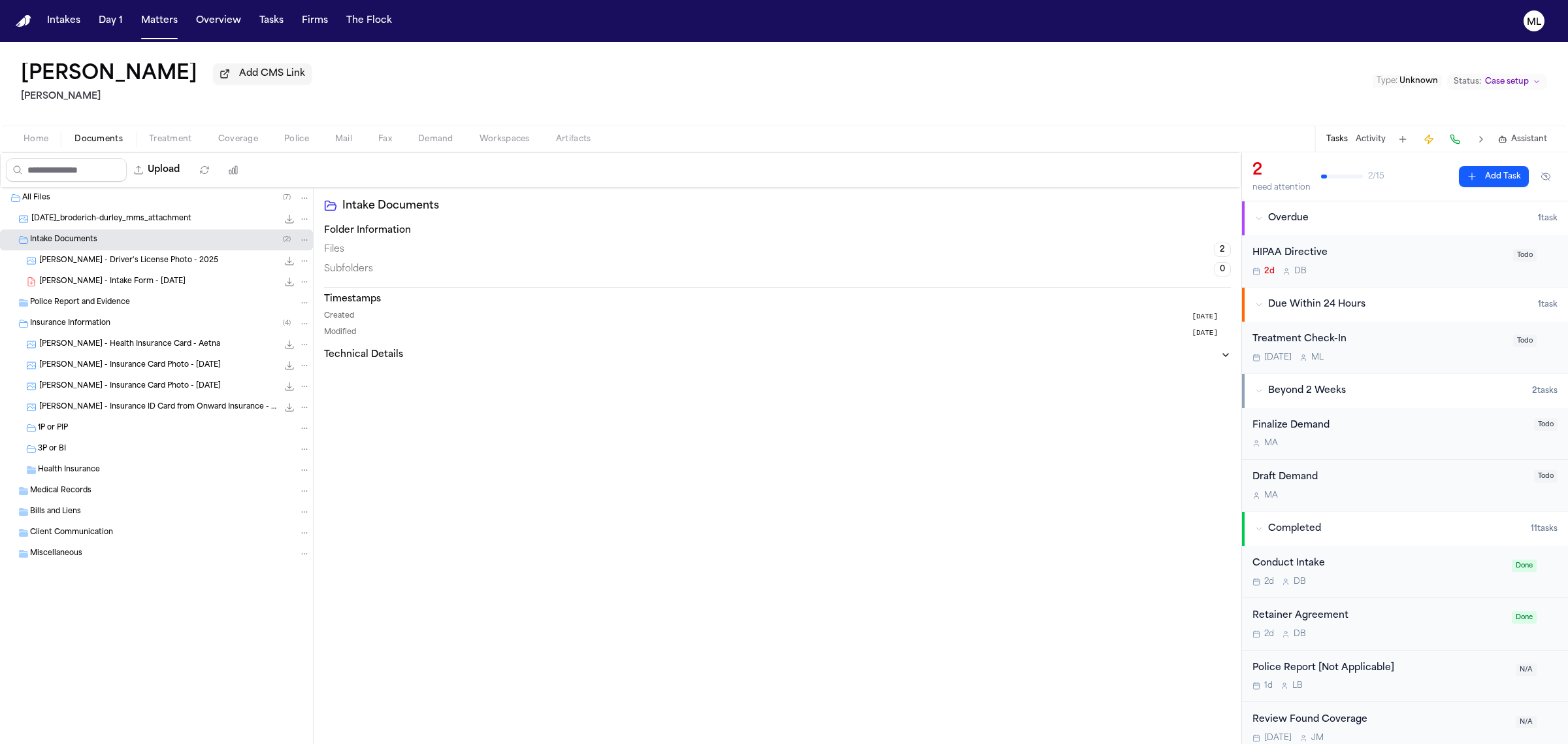
click at [83, 286] on span "[PERSON_NAME] - Intake Form - [DATE]" at bounding box center [113, 281] width 147 height 11
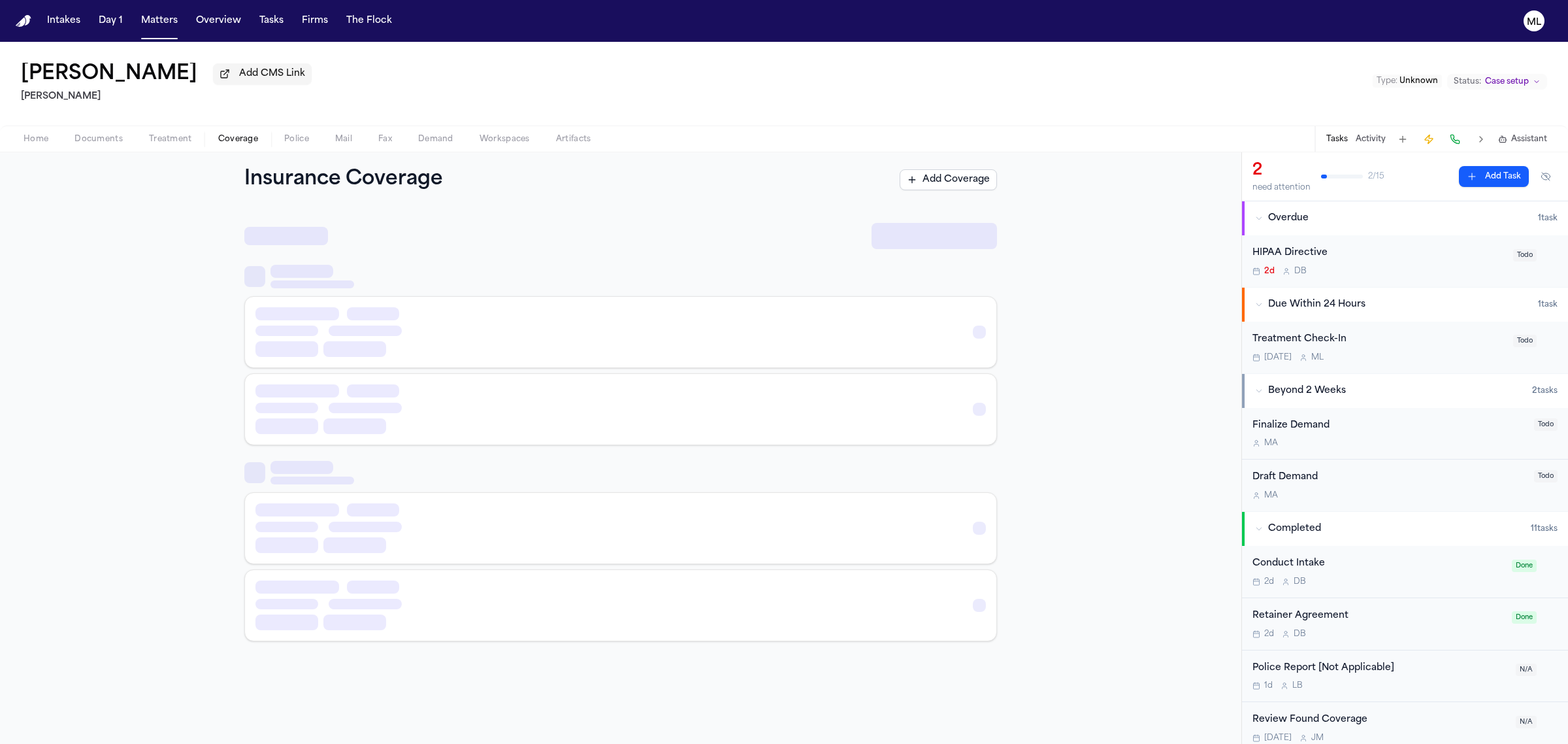
click at [246, 138] on span "Coverage" at bounding box center [239, 139] width 40 height 11
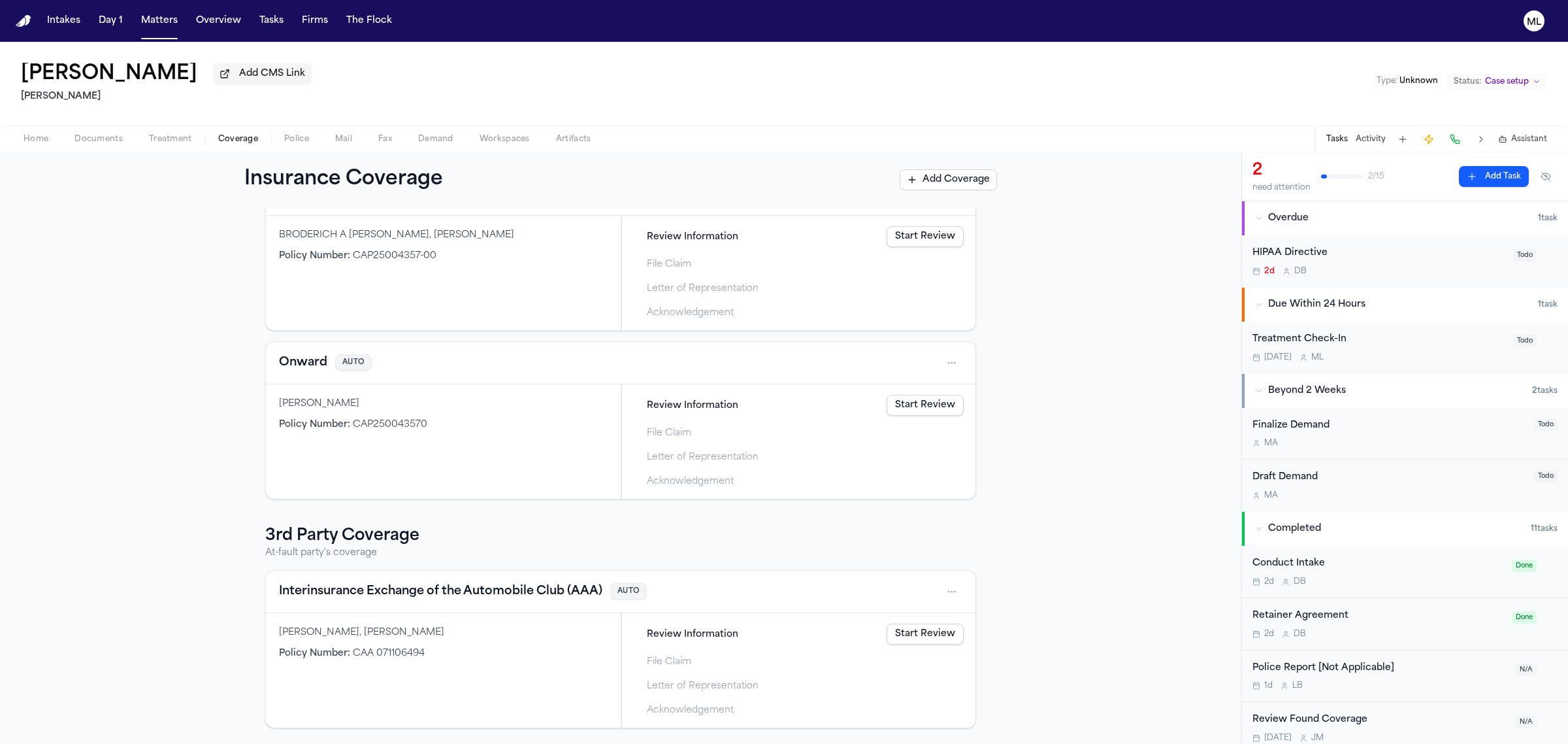
scroll to position [223, 0]
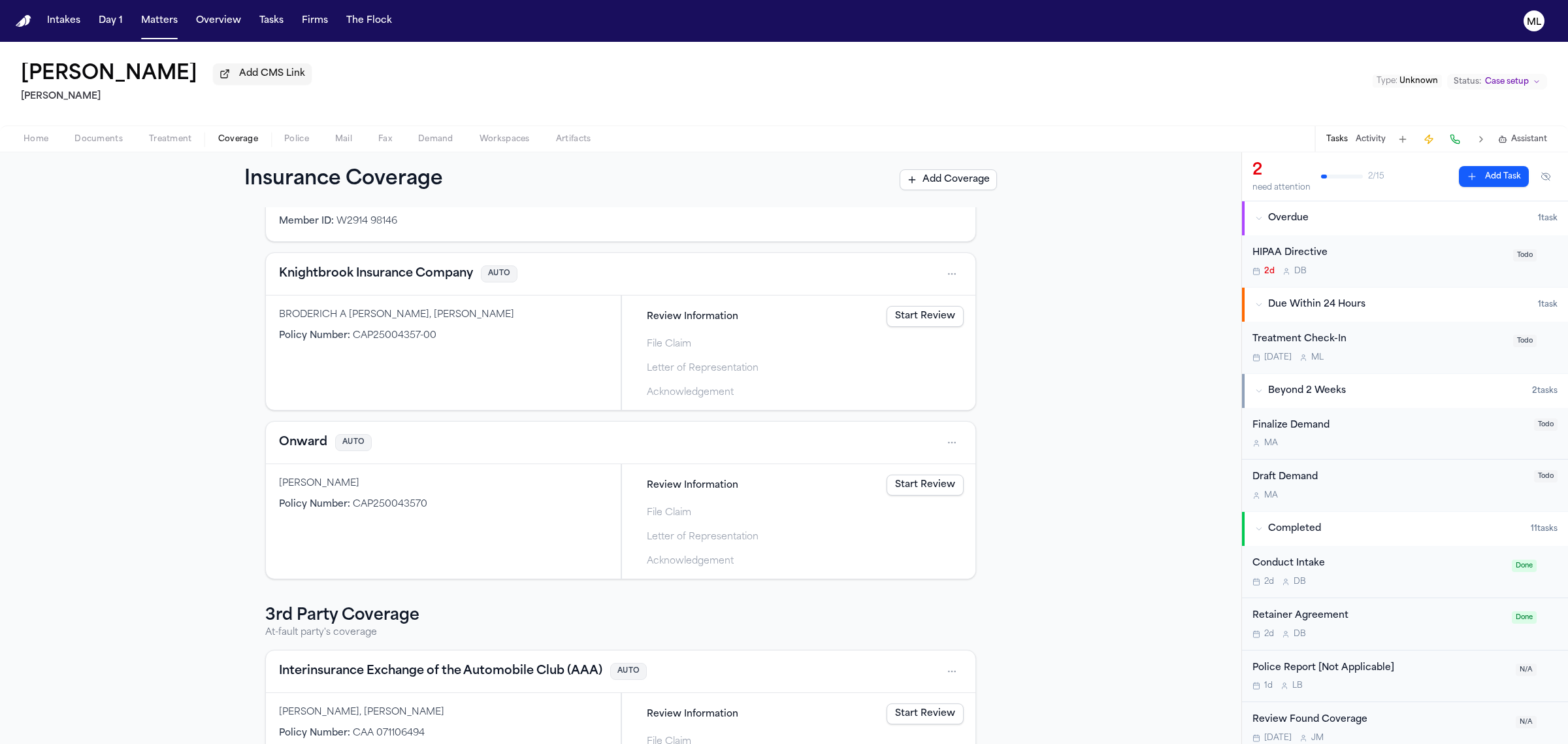
click at [899, 311] on link "Start Review" at bounding box center [925, 316] width 77 height 21
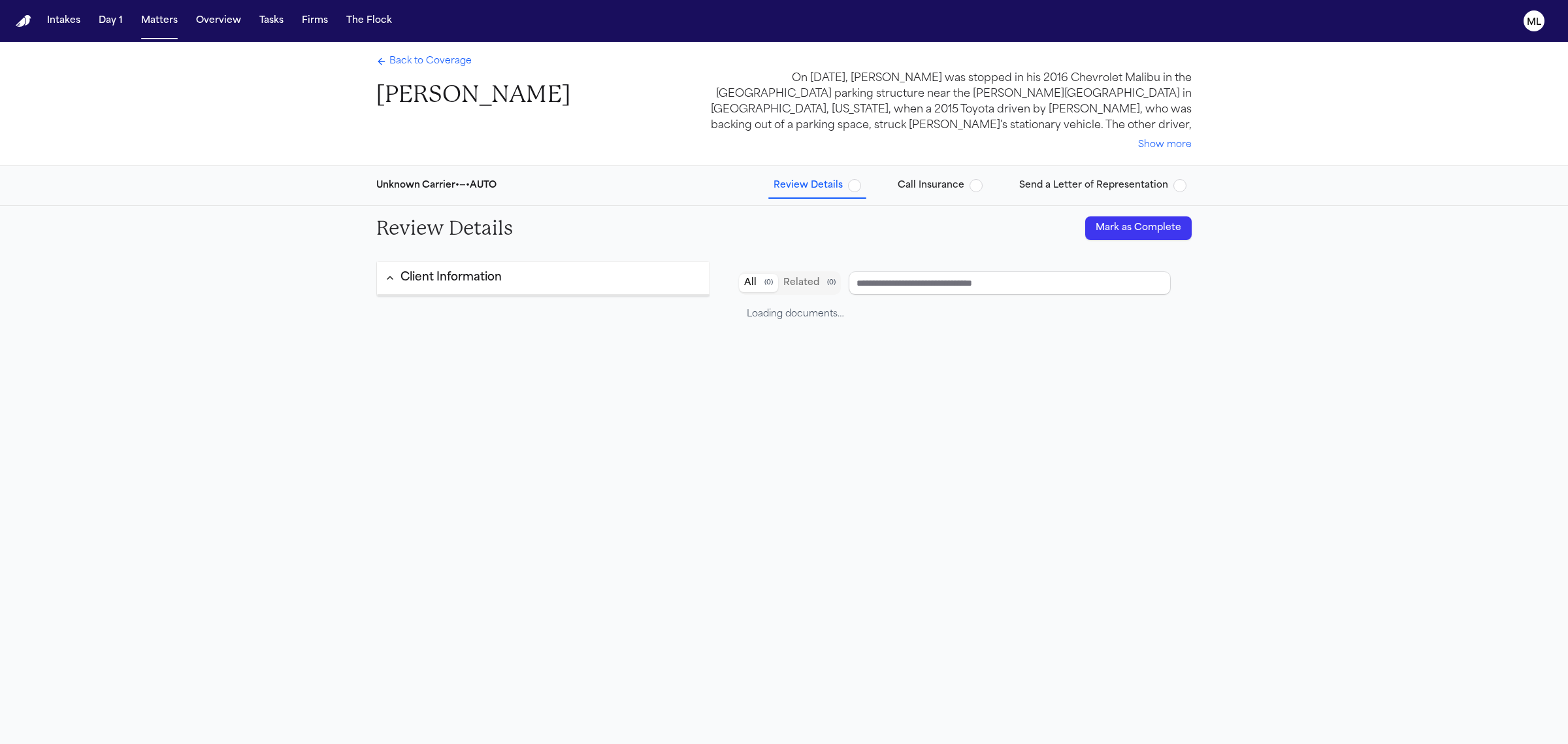
type input "**********"
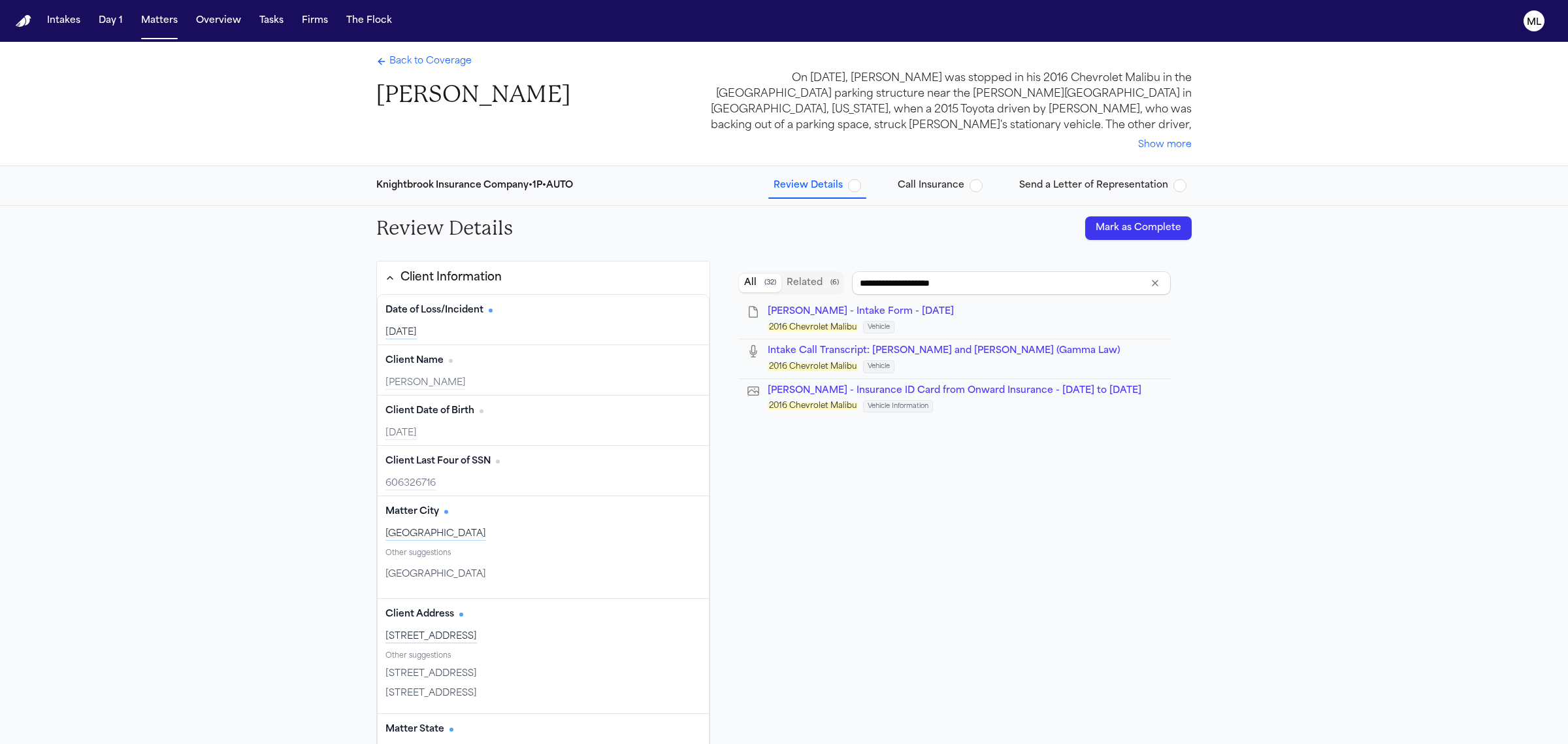
click at [861, 189] on span "button" at bounding box center [855, 186] width 13 height 13
click at [448, 63] on span "Back to Coverage" at bounding box center [430, 62] width 83 height 13
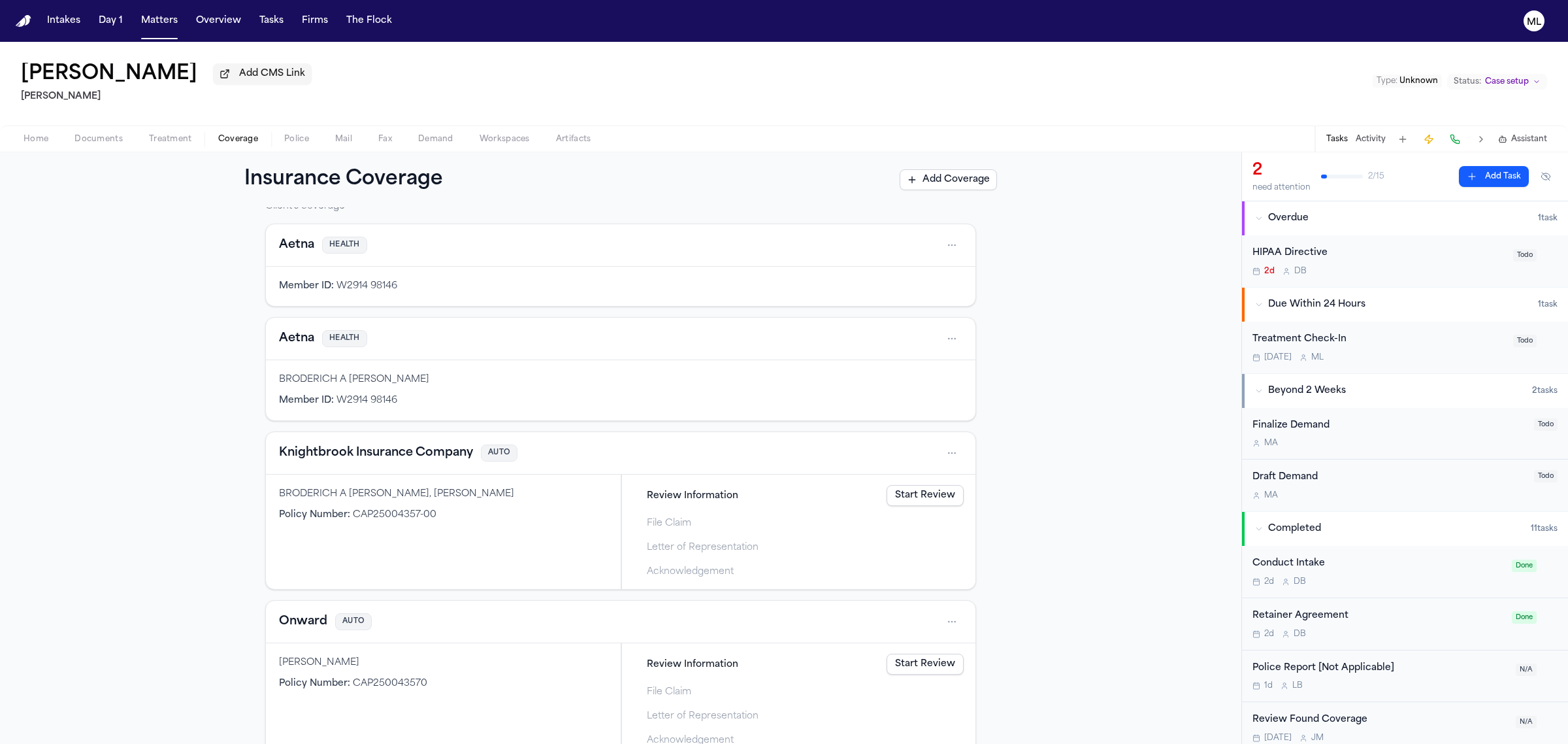
scroll to position [82, 0]
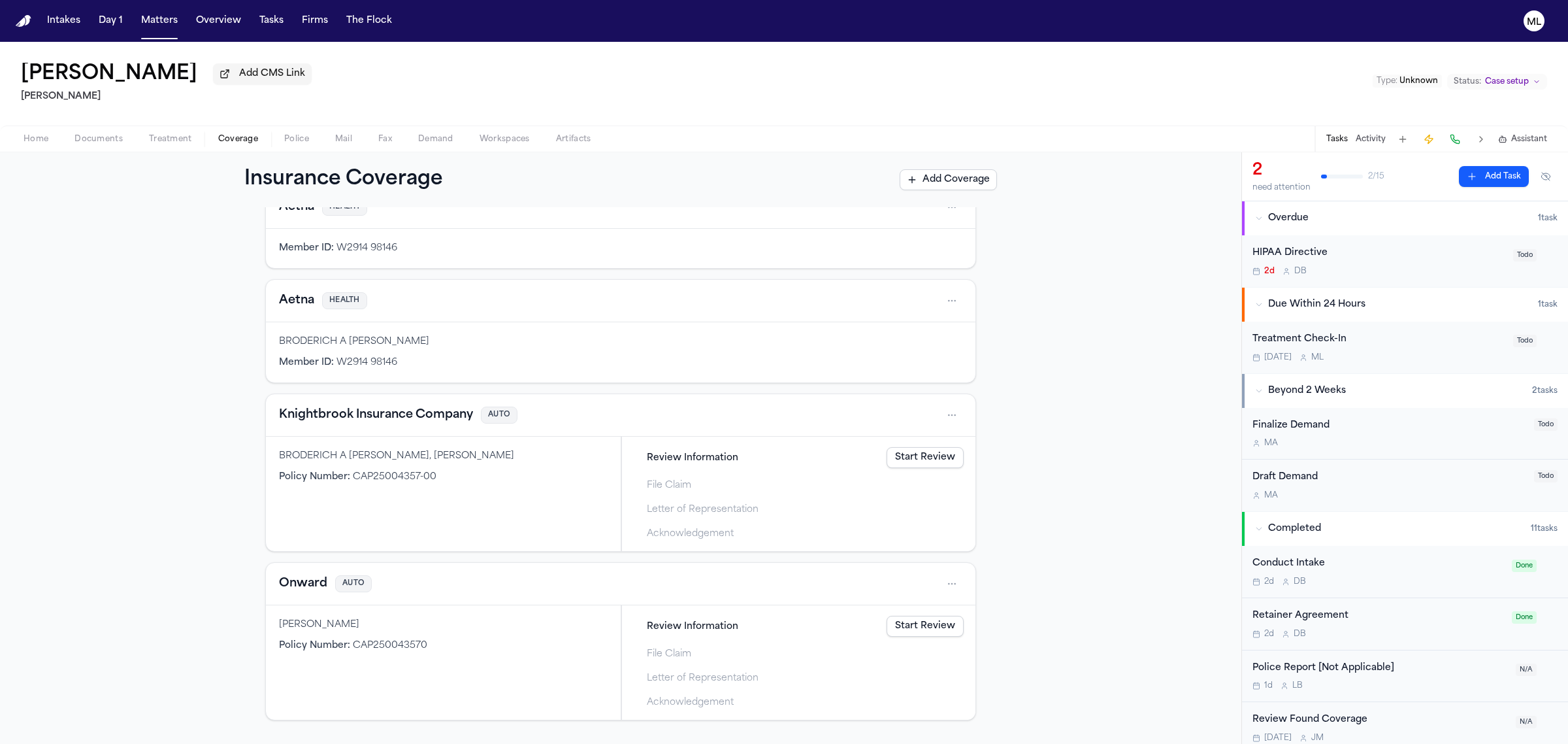
click at [916, 453] on link "Start Review" at bounding box center [925, 457] width 77 height 21
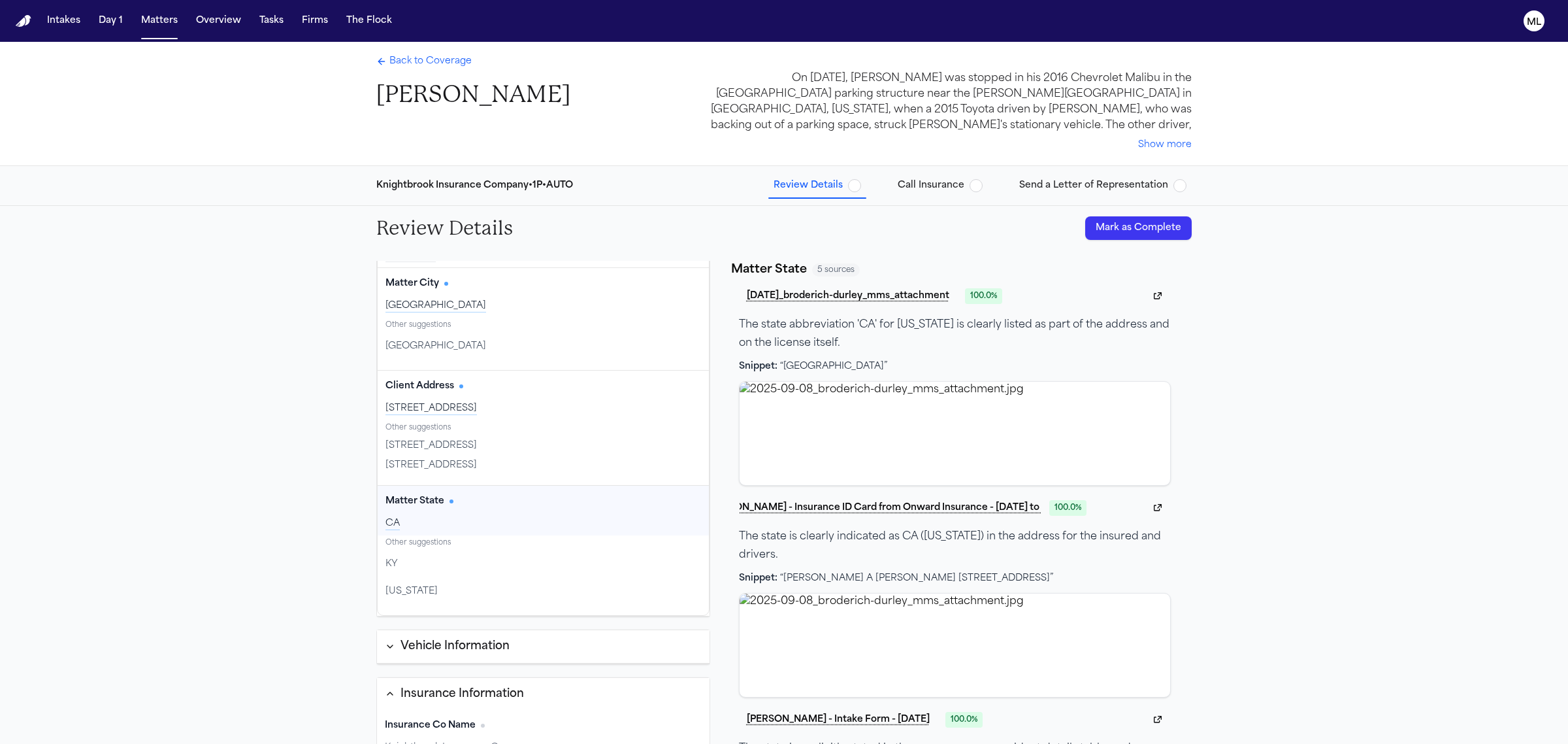
click at [857, 187] on span "button" at bounding box center [855, 186] width 13 height 13
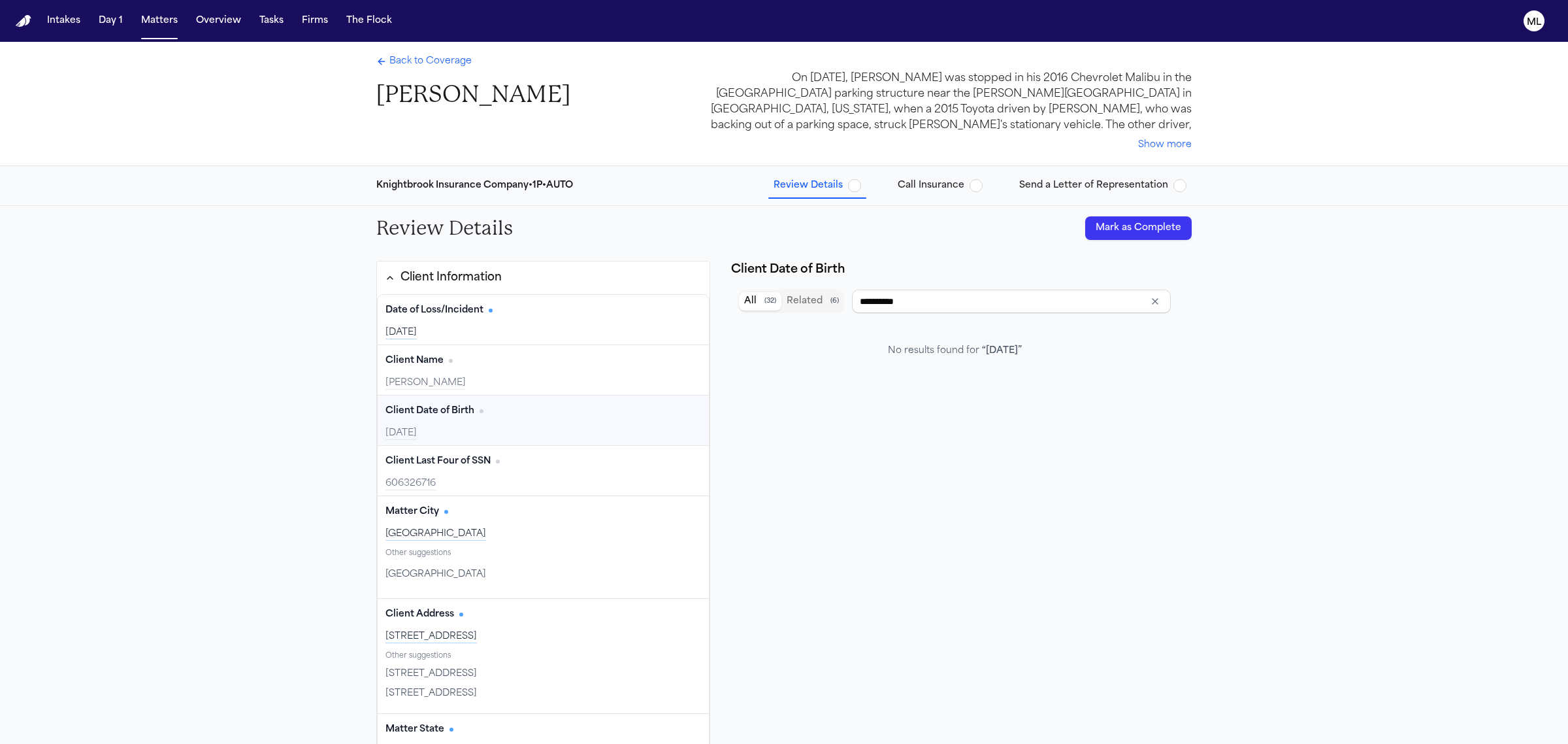
click at [1115, 226] on button "Mark as Complete" at bounding box center [1138, 228] width 107 height 23
click at [400, 58] on span "Back to Coverage" at bounding box center [430, 62] width 83 height 13
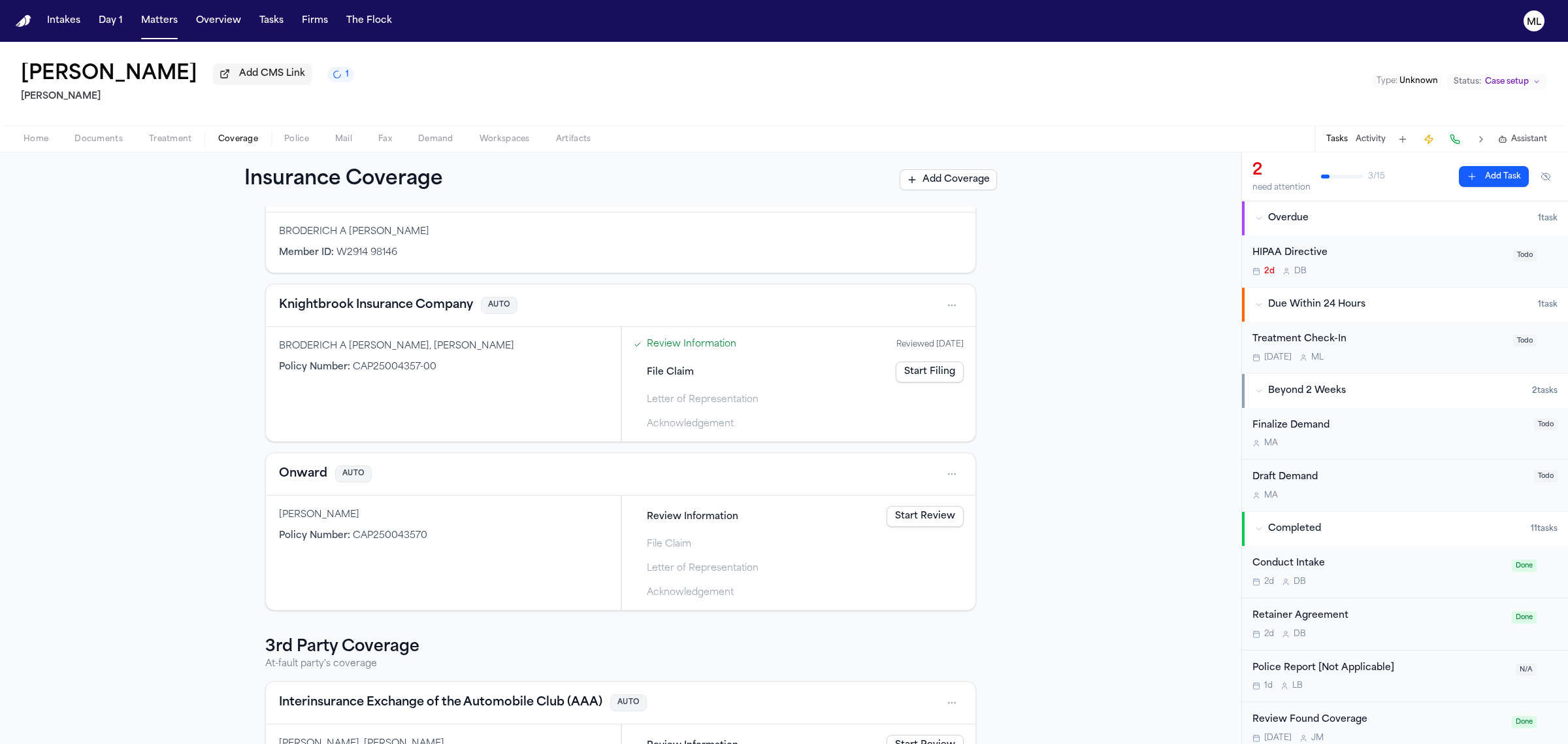
scroll to position [304, 0]
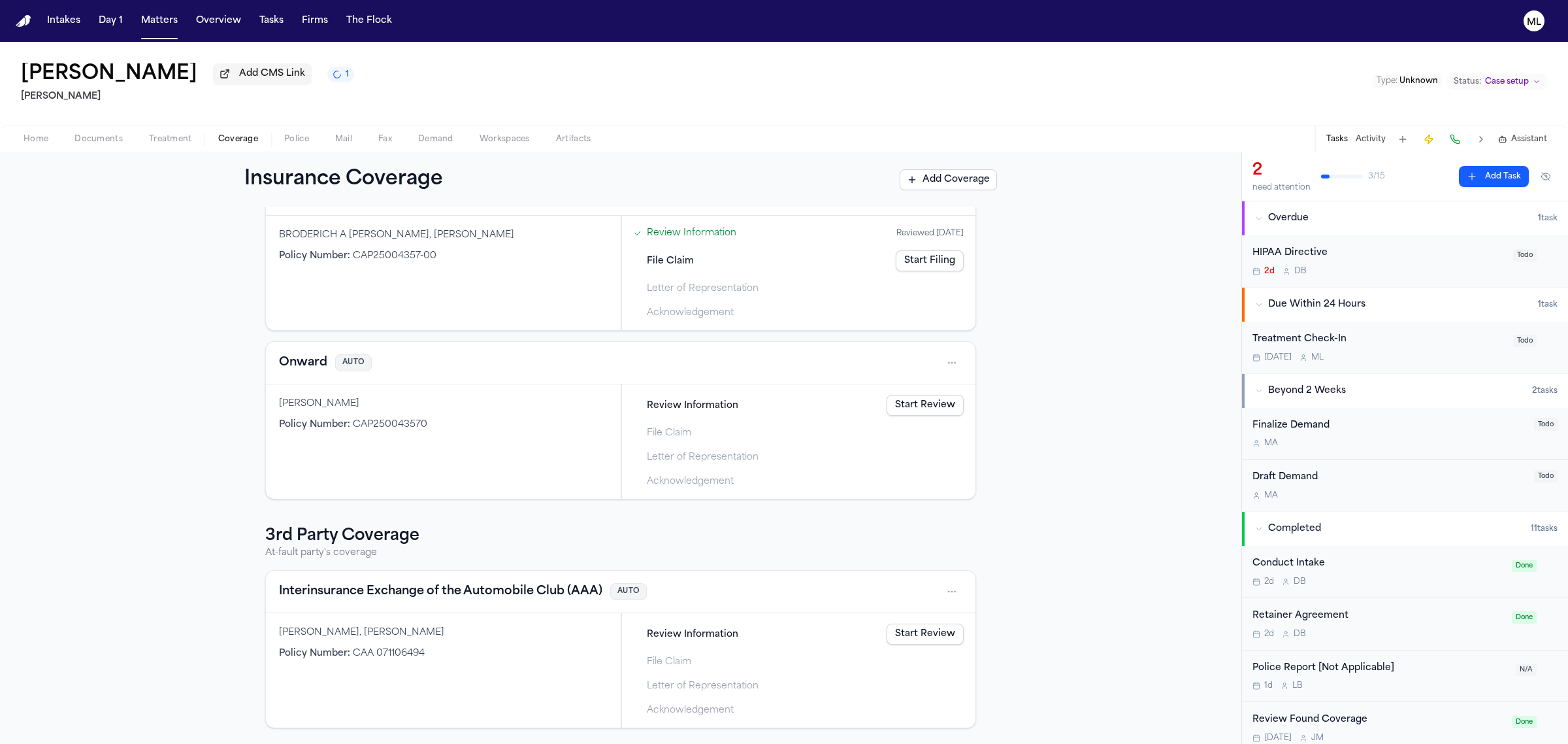
click at [903, 632] on link "Start Review" at bounding box center [925, 633] width 77 height 21
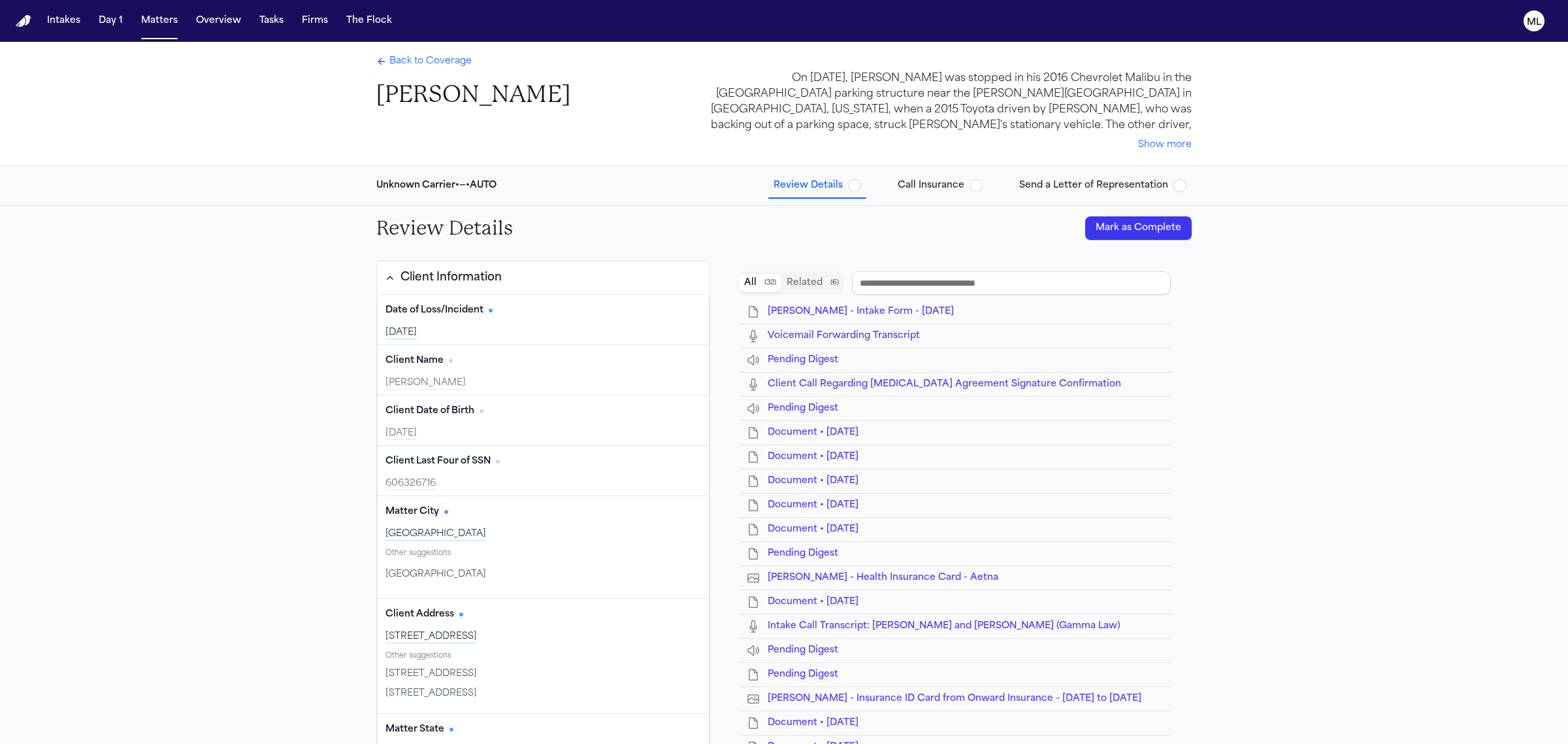
type input "**********"
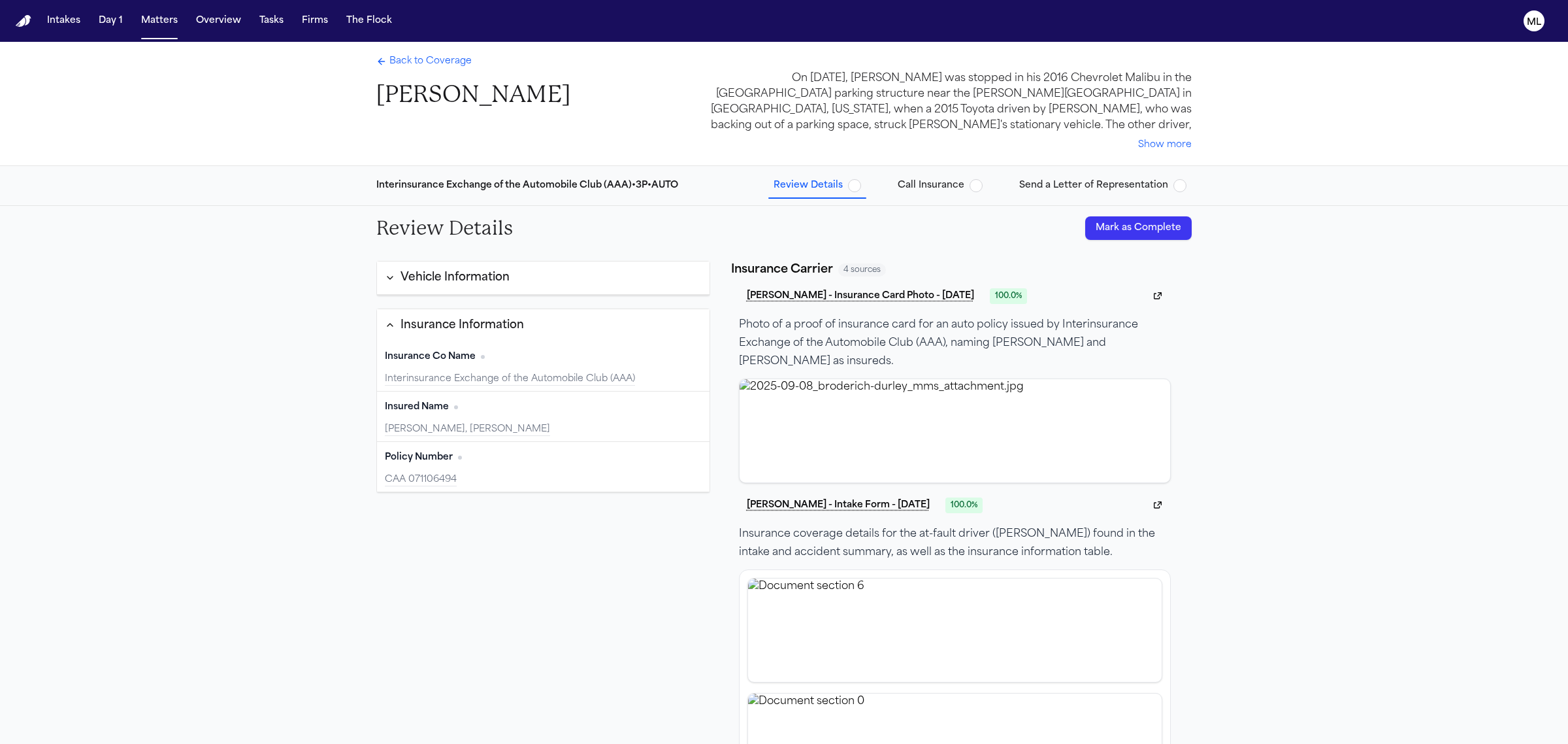
click at [1133, 226] on button "Mark as Complete" at bounding box center [1138, 228] width 107 height 23
click at [439, 61] on span "Back to Coverage" at bounding box center [430, 62] width 83 height 13
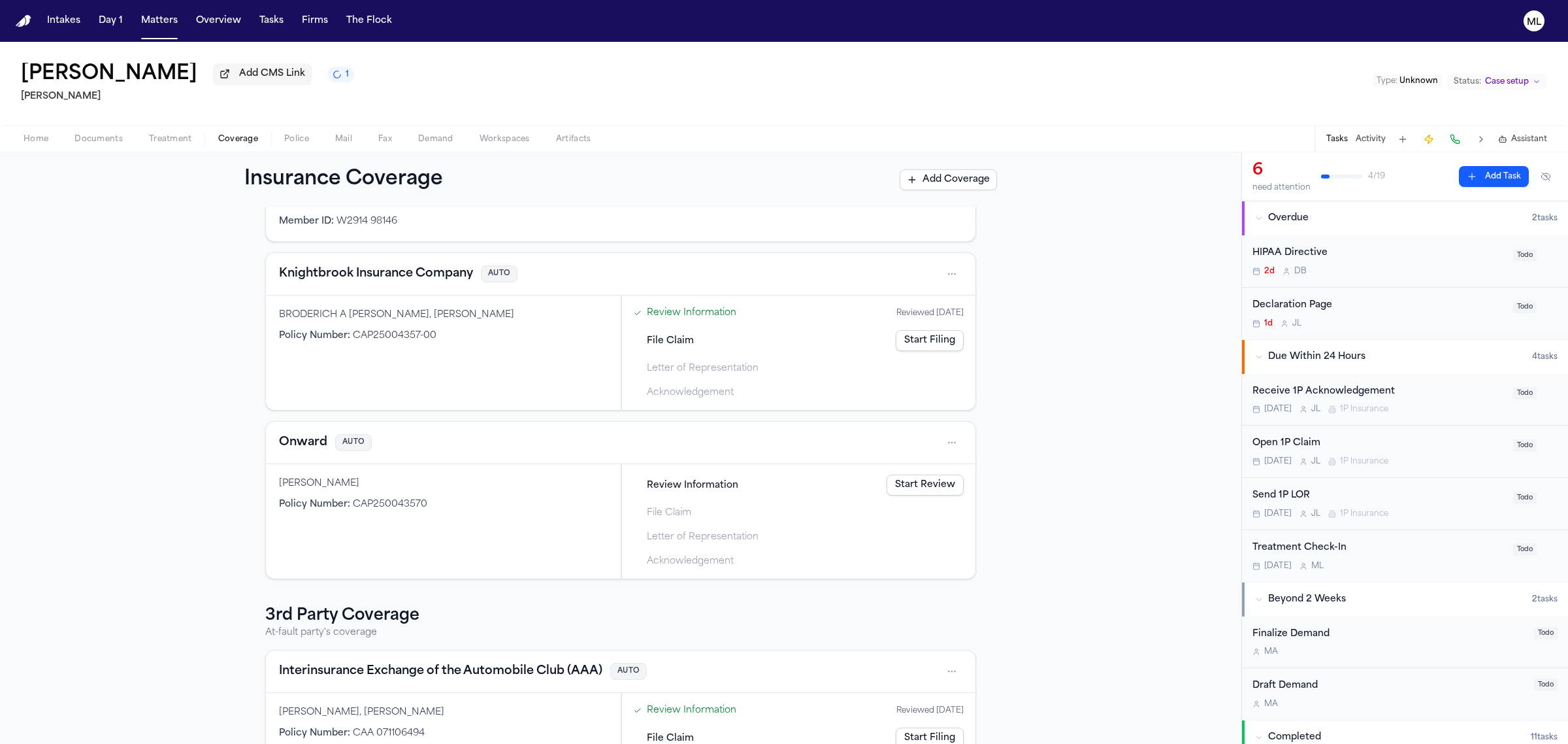
scroll to position [141, 0]
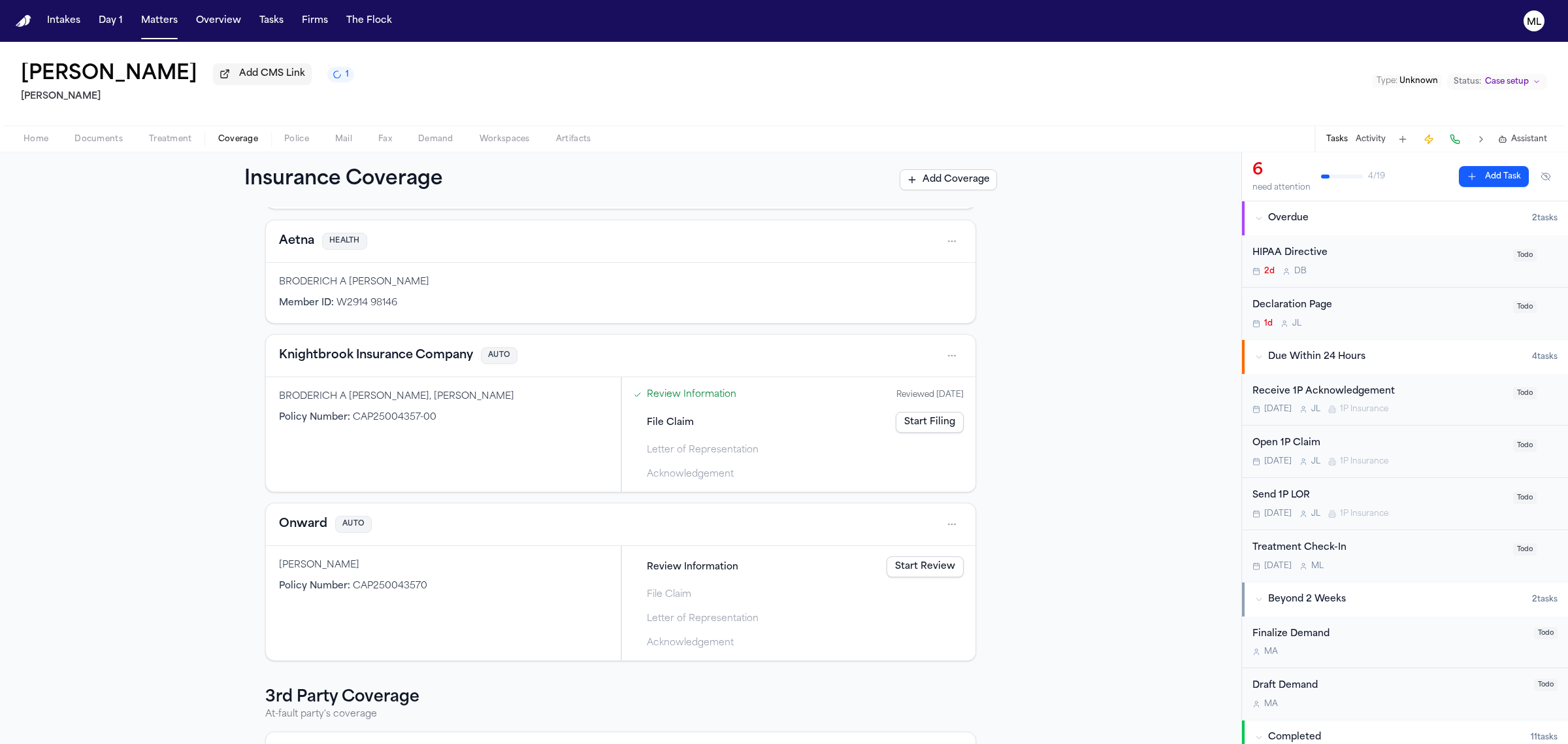
click at [929, 425] on link "Start Filing" at bounding box center [929, 422] width 68 height 21
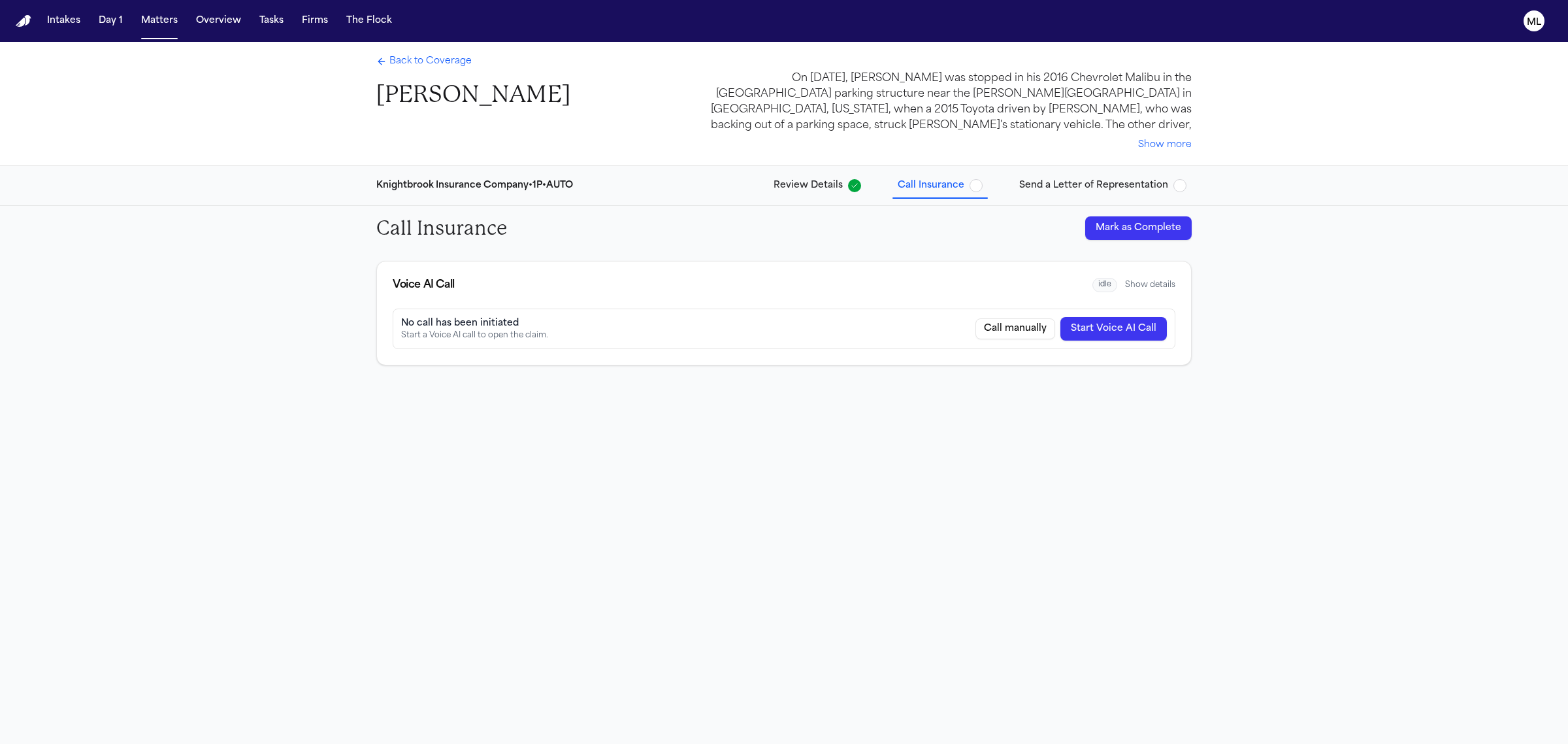
click at [451, 61] on span "Back to Coverage" at bounding box center [430, 62] width 83 height 13
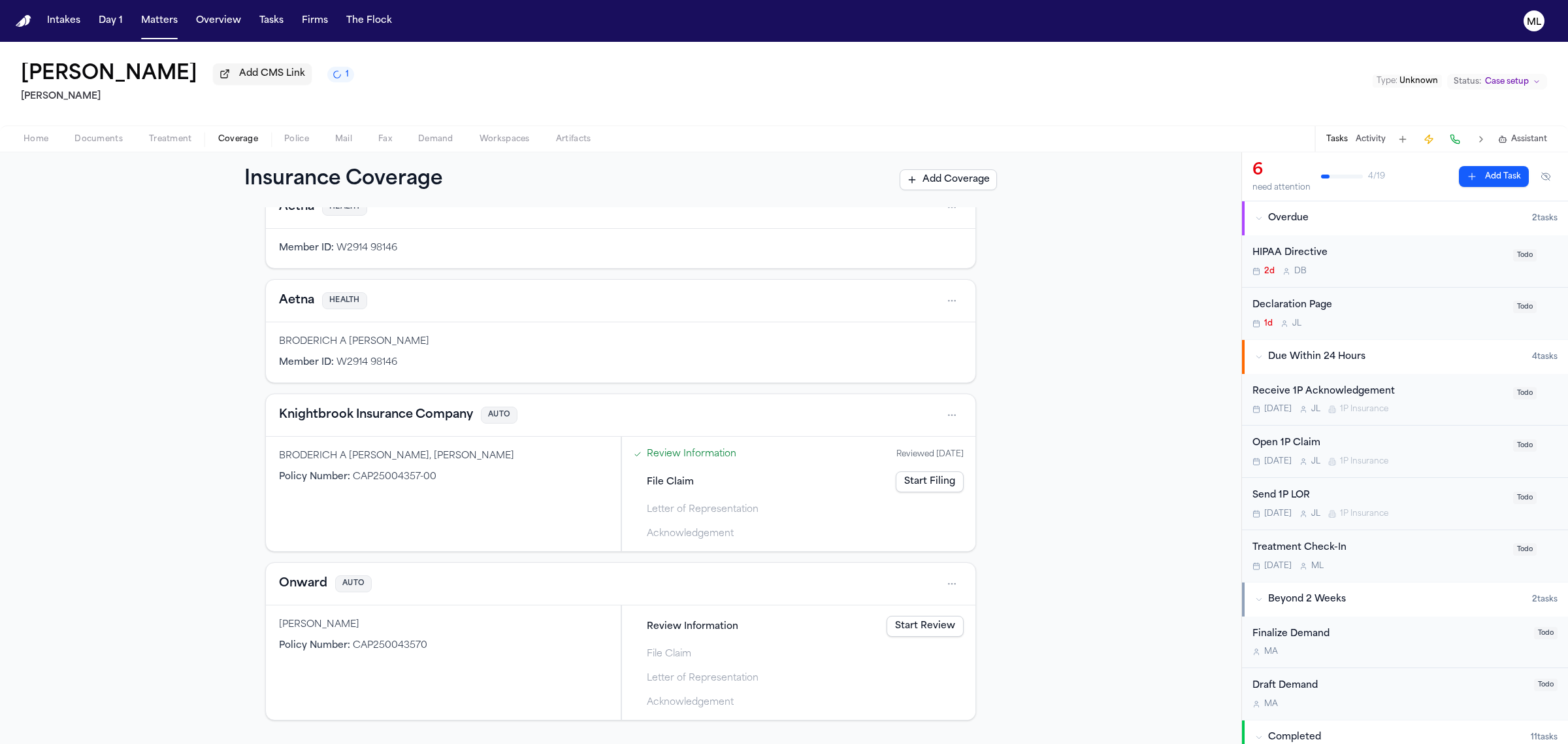
scroll to position [163, 0]
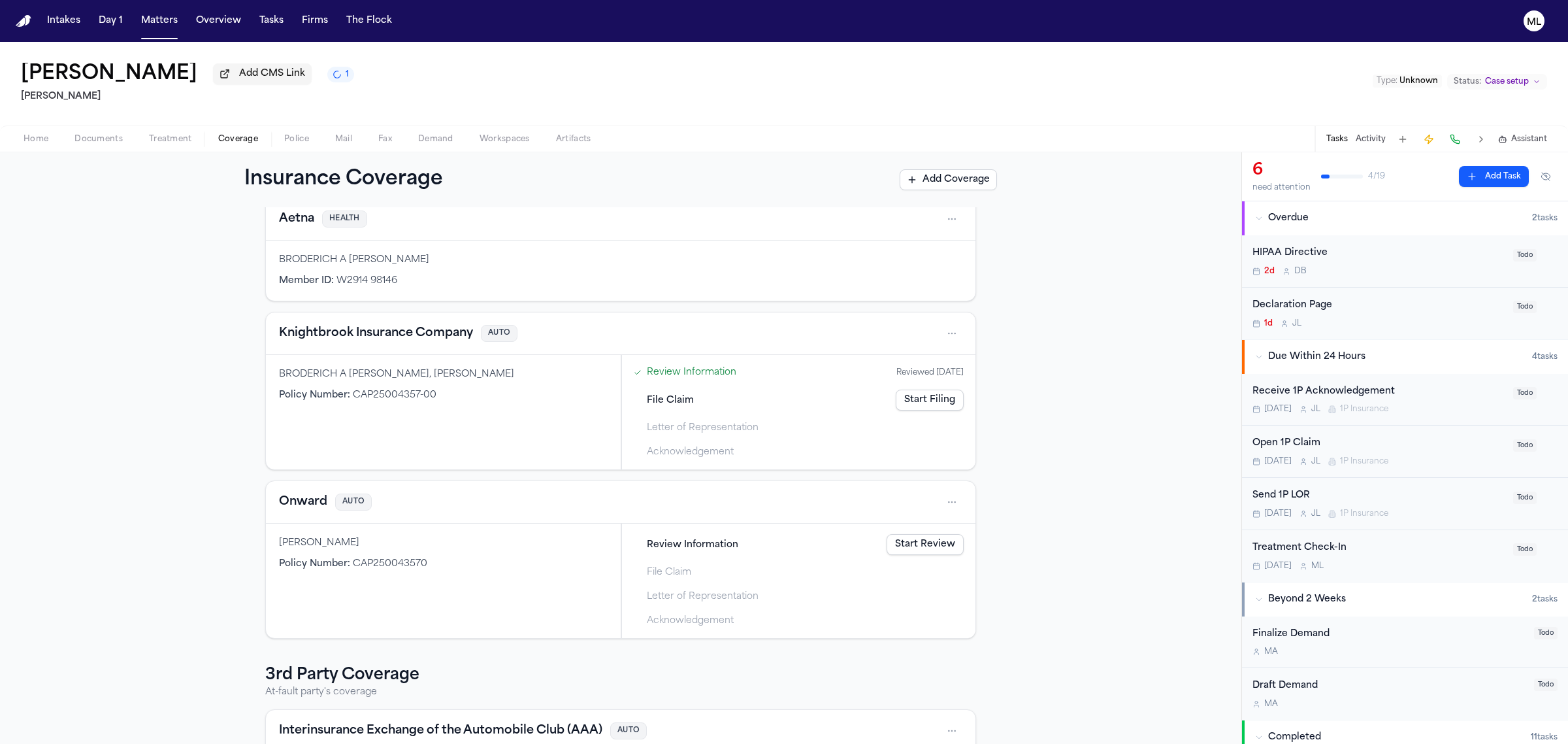
click at [675, 366] on link "Review Information" at bounding box center [691, 372] width 89 height 13
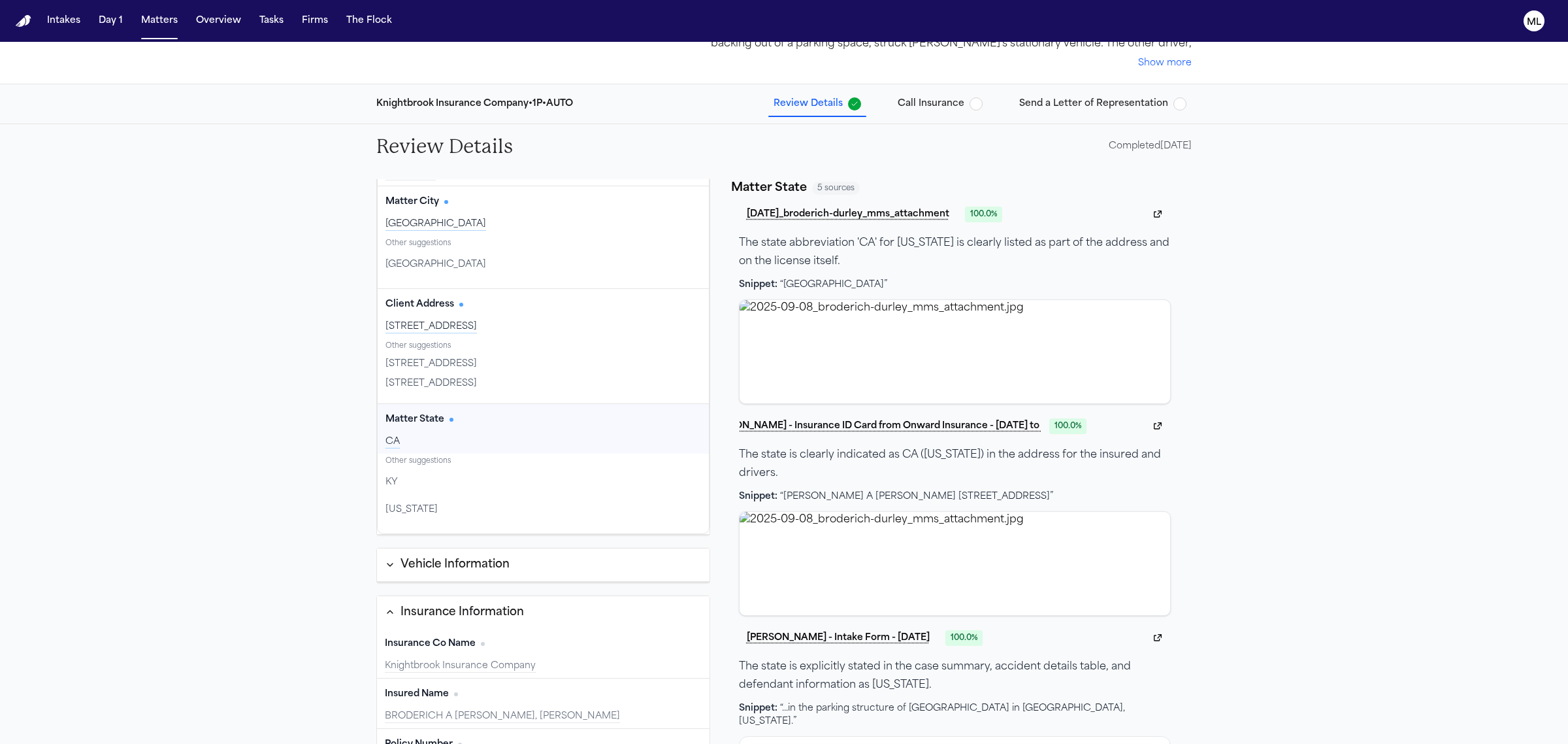
scroll to position [158, 0]
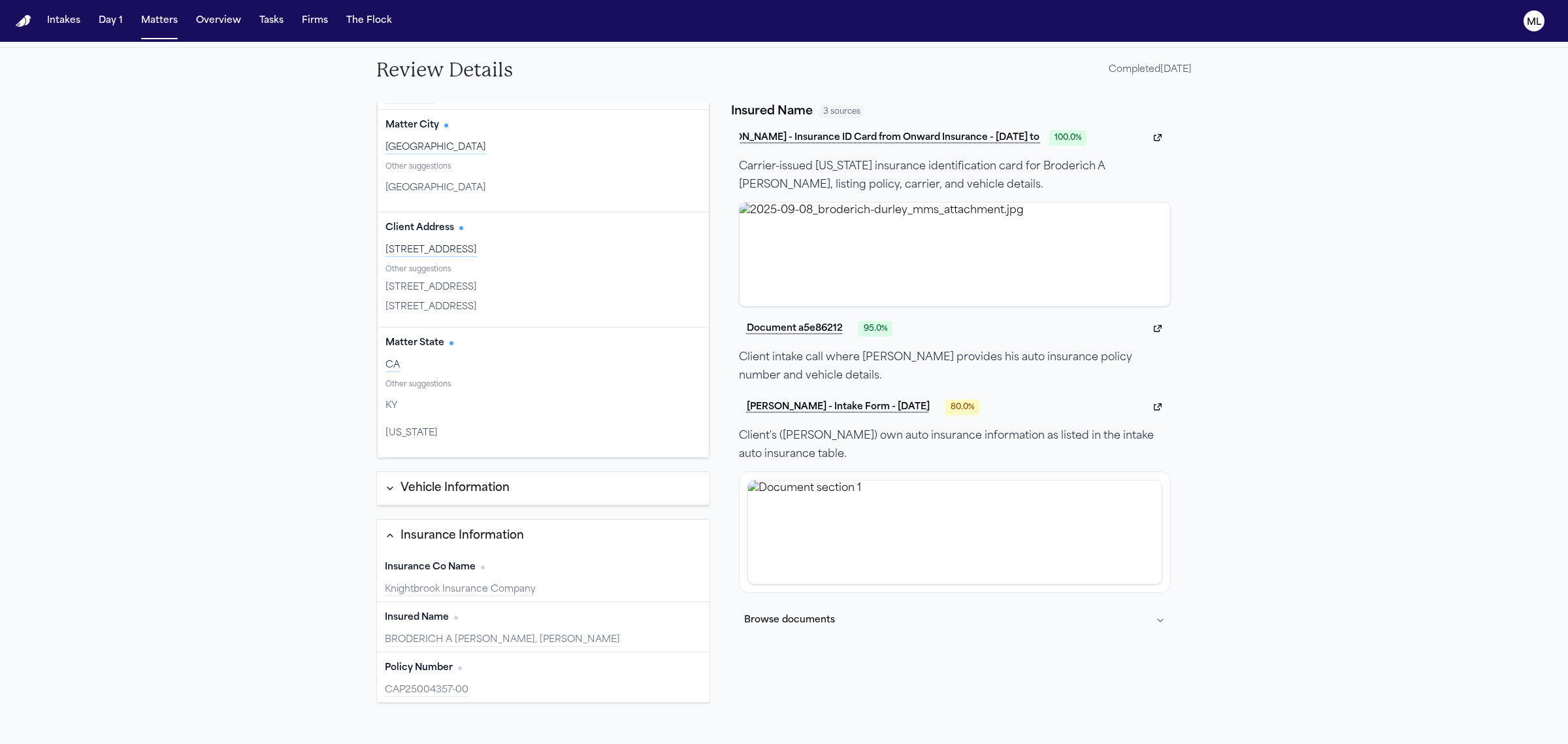
click at [495, 636] on div "BRODERICH A [PERSON_NAME], [PERSON_NAME]" at bounding box center [543, 640] width 317 height 13
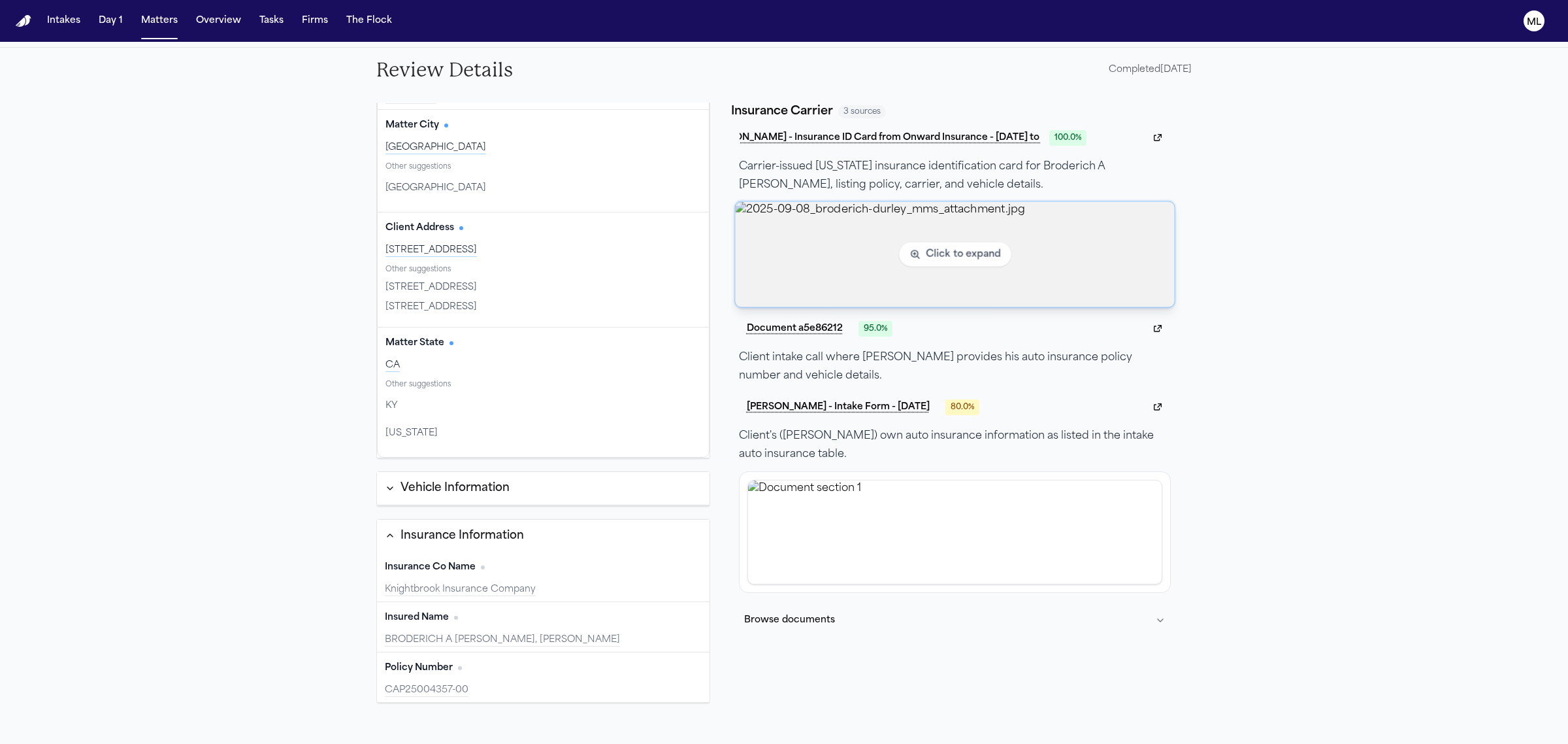
click at [1073, 261] on img "View image 2025-09-08_broderich-durley_mms_attachment.jpg" at bounding box center [954, 254] width 440 height 105
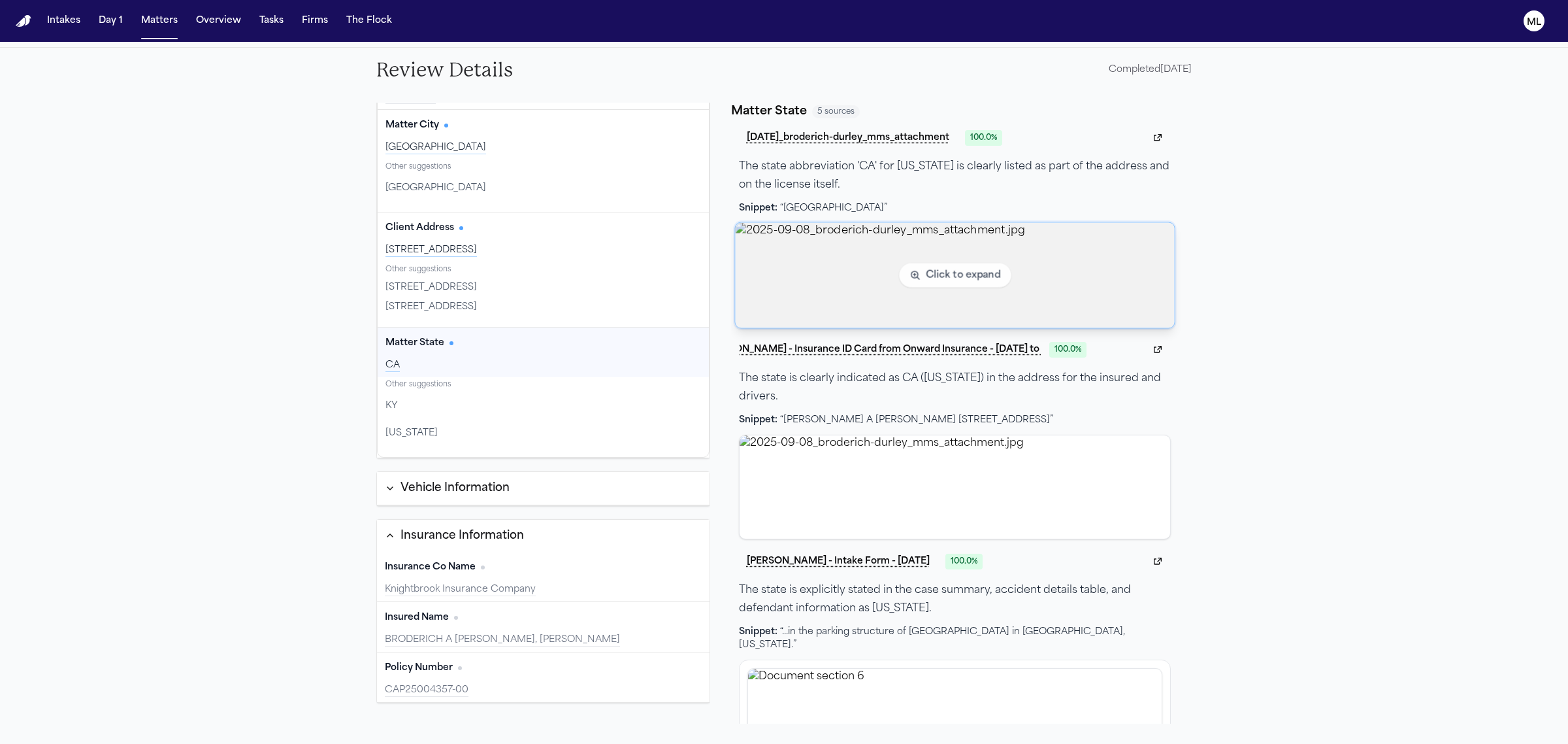
click at [948, 229] on img "View image 2025-09-08_broderich-durley_mms_attachment.jpg" at bounding box center [954, 274] width 440 height 105
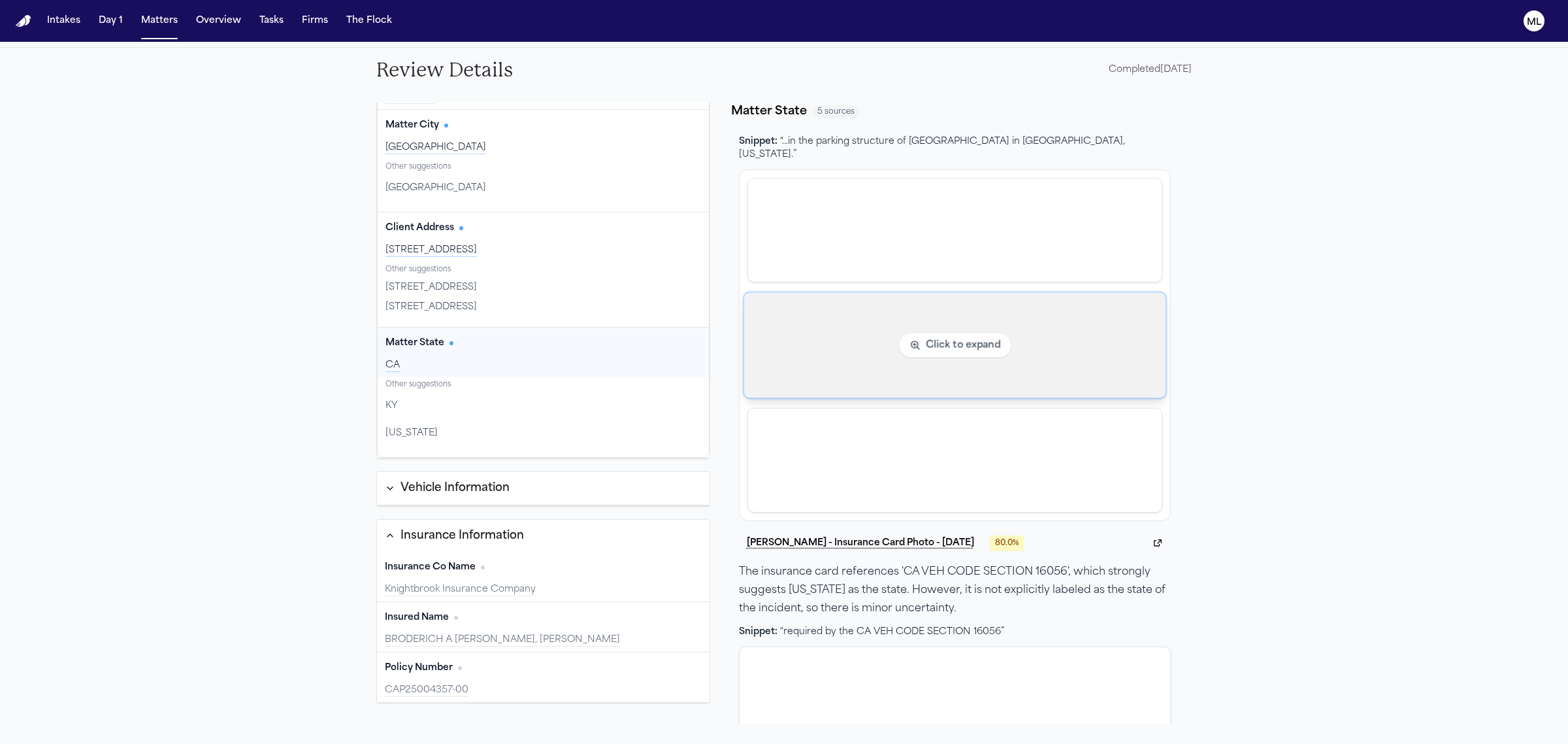
scroll to position [245, 0]
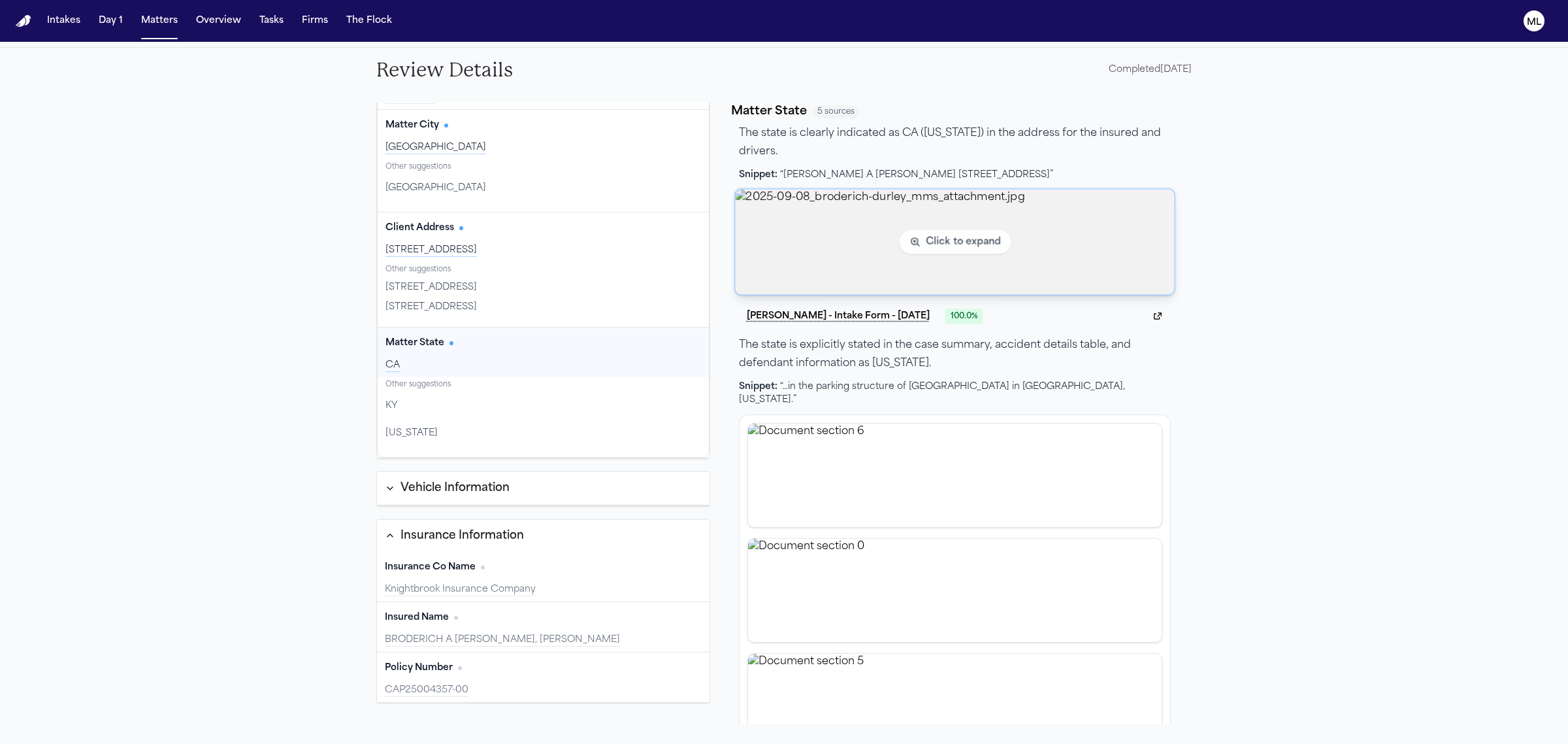
click at [910, 230] on img "View image 2025-09-08_broderich-durley_mms_attachment.jpg" at bounding box center [954, 241] width 440 height 105
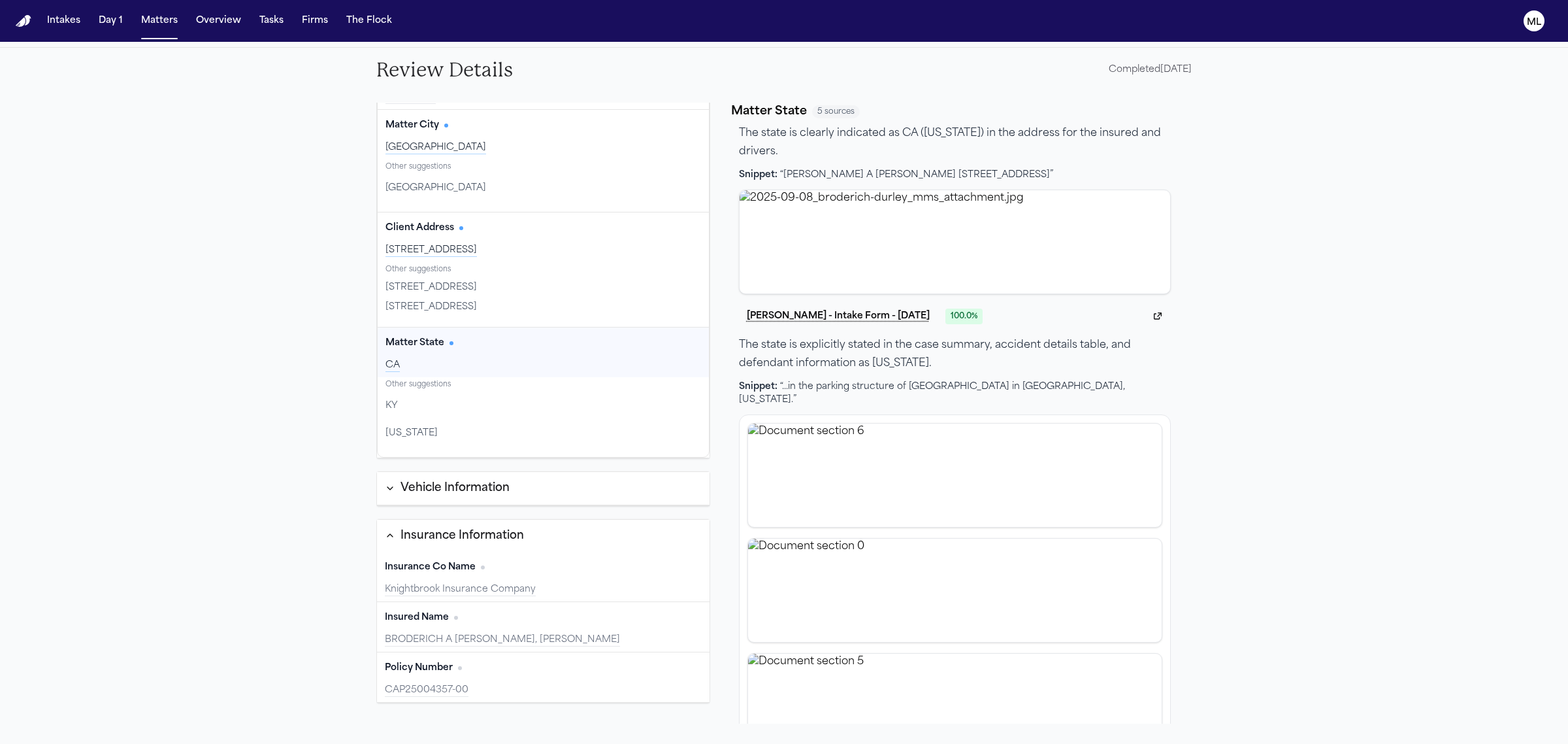
scroll to position [90, 0]
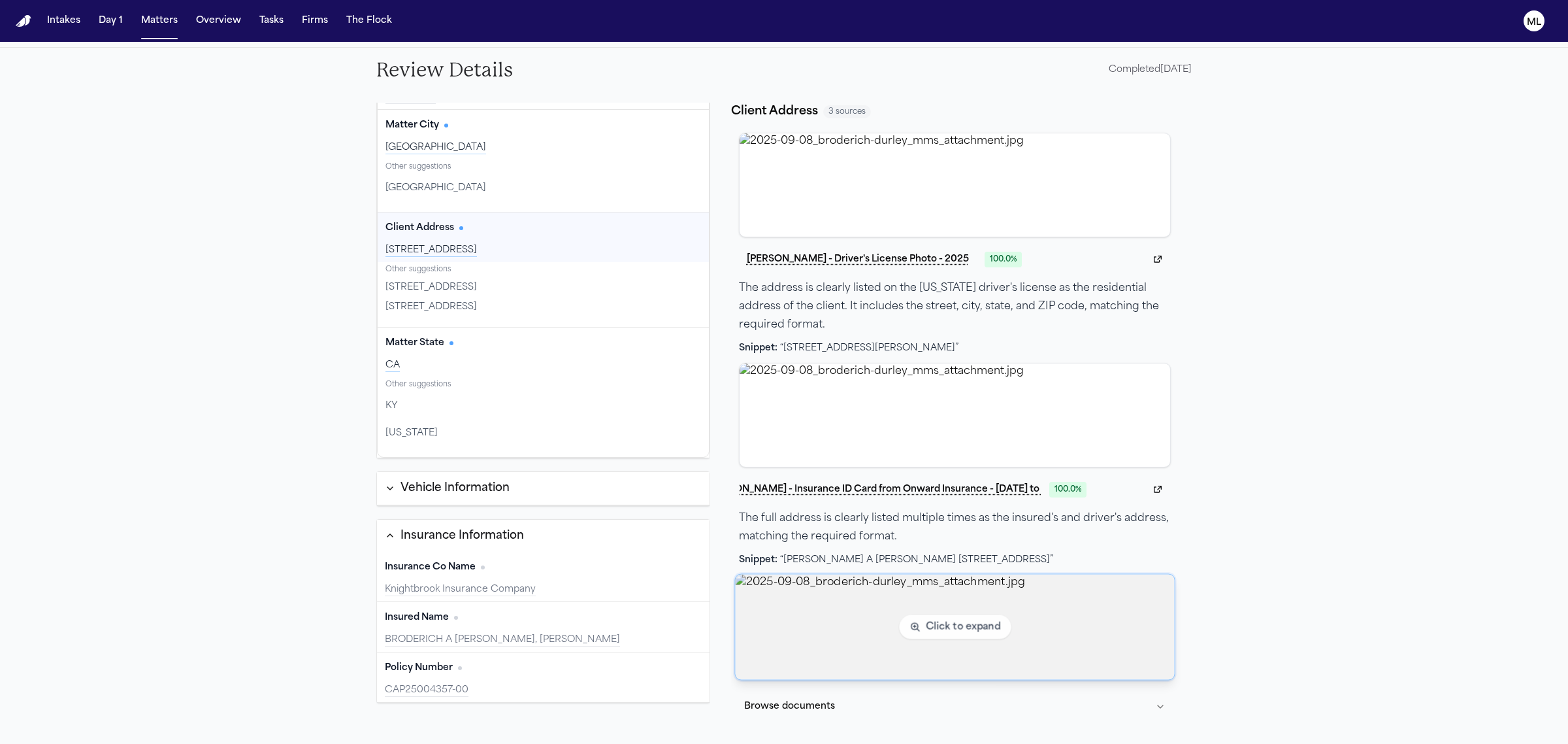
click at [873, 596] on img "View image 2025-09-08_broderich-durley_mms_attachment.jpg" at bounding box center [954, 626] width 440 height 105
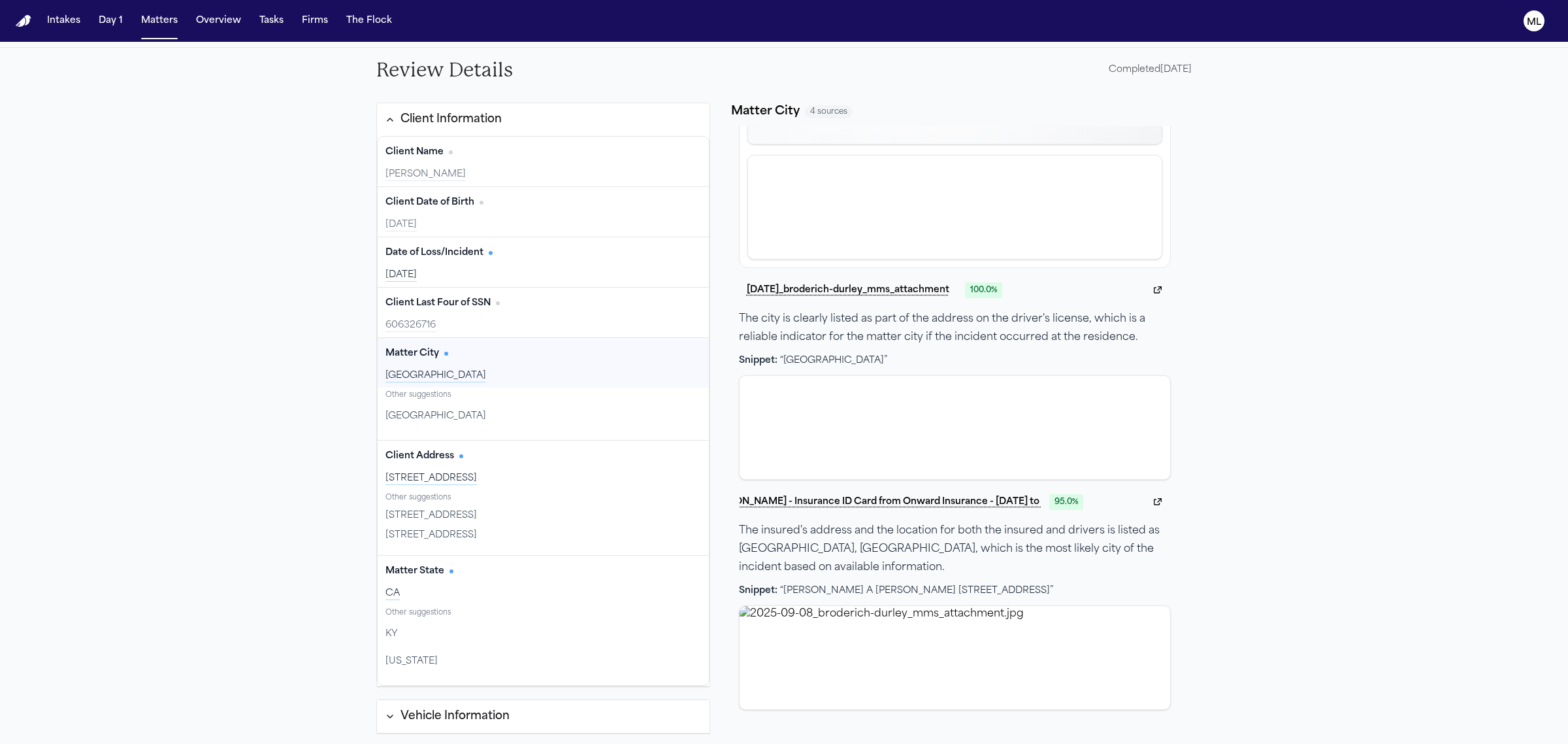
scroll to position [0, 0]
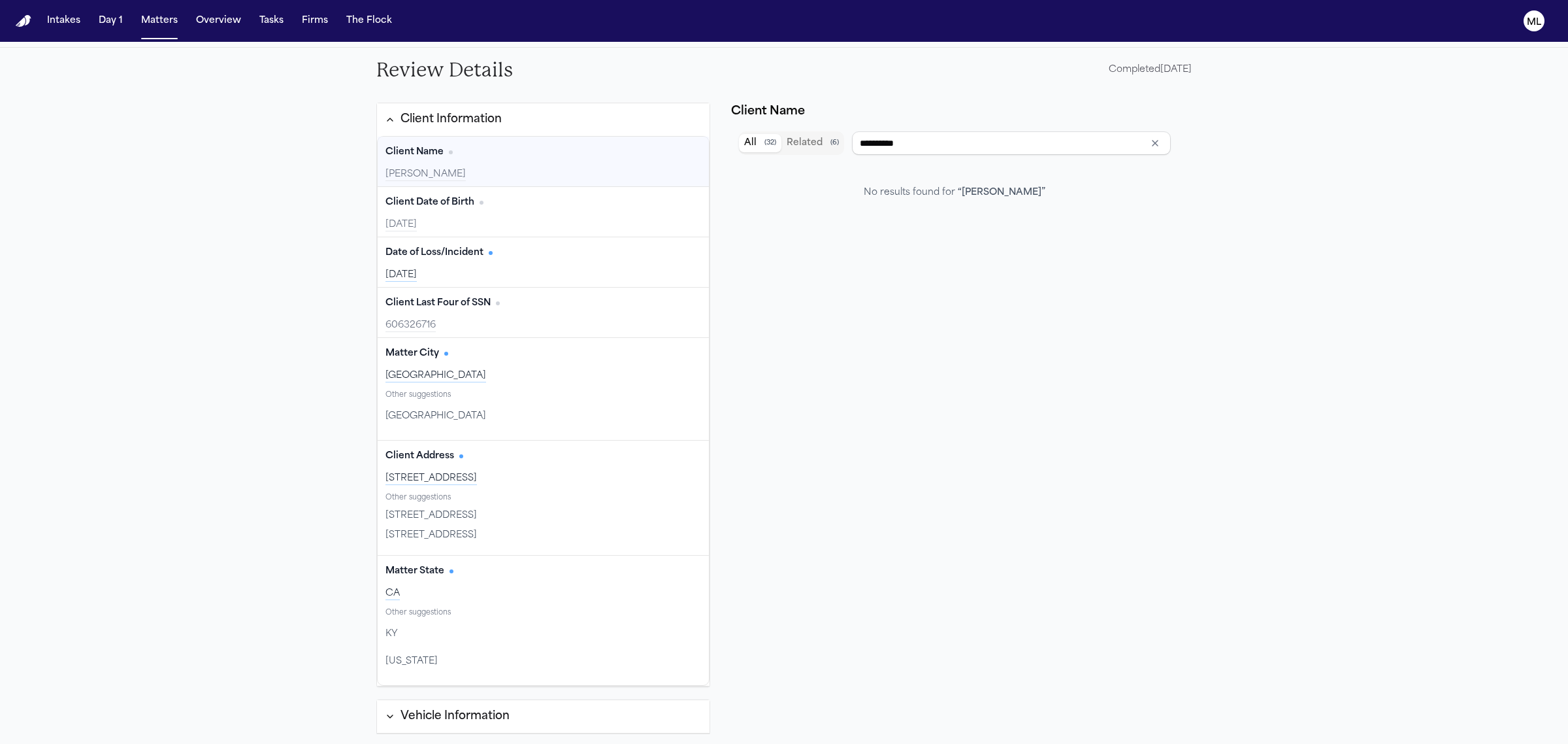
type input "**********"
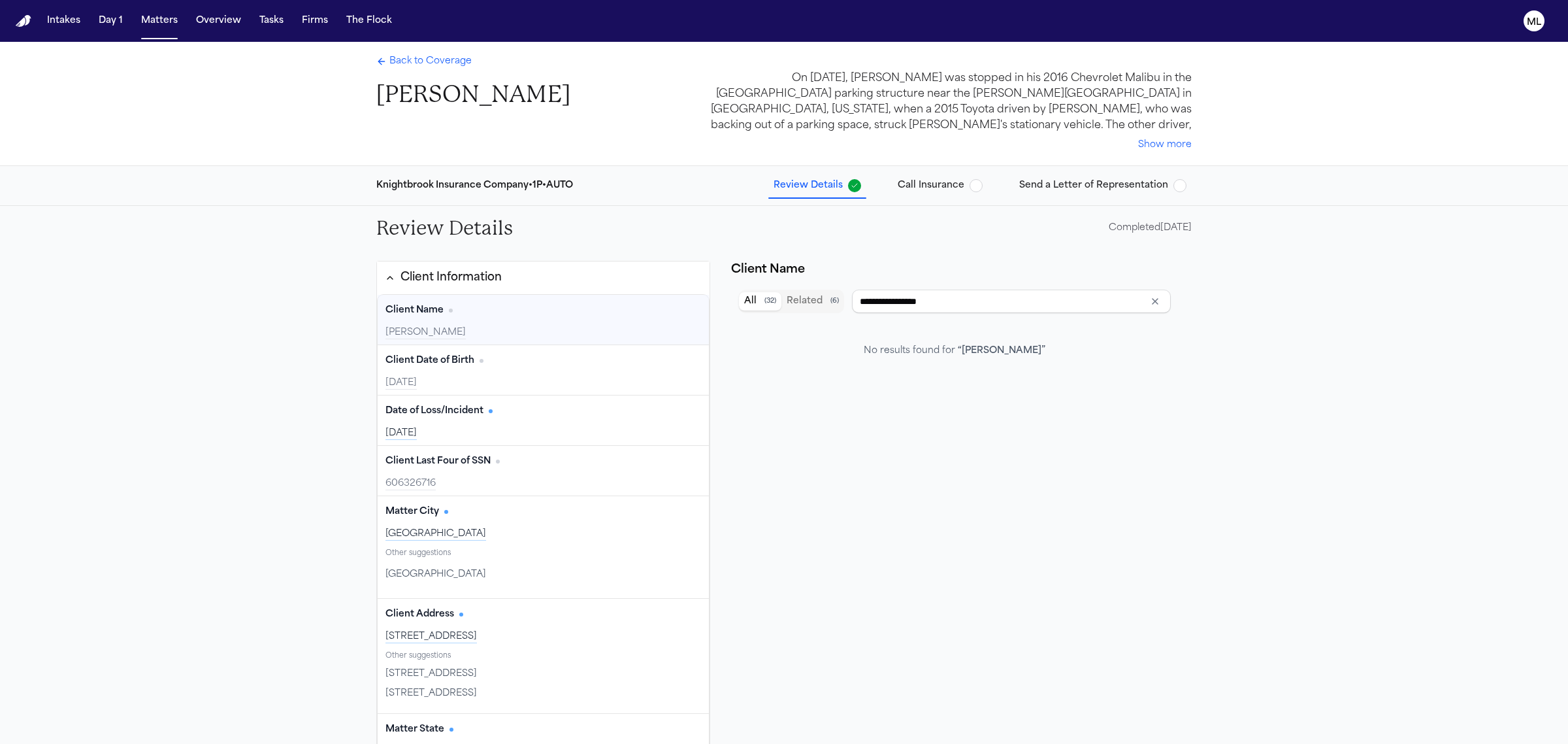
click at [981, 188] on span "button" at bounding box center [977, 186] width 13 height 13
